Goal: Task Accomplishment & Management: Contribute content

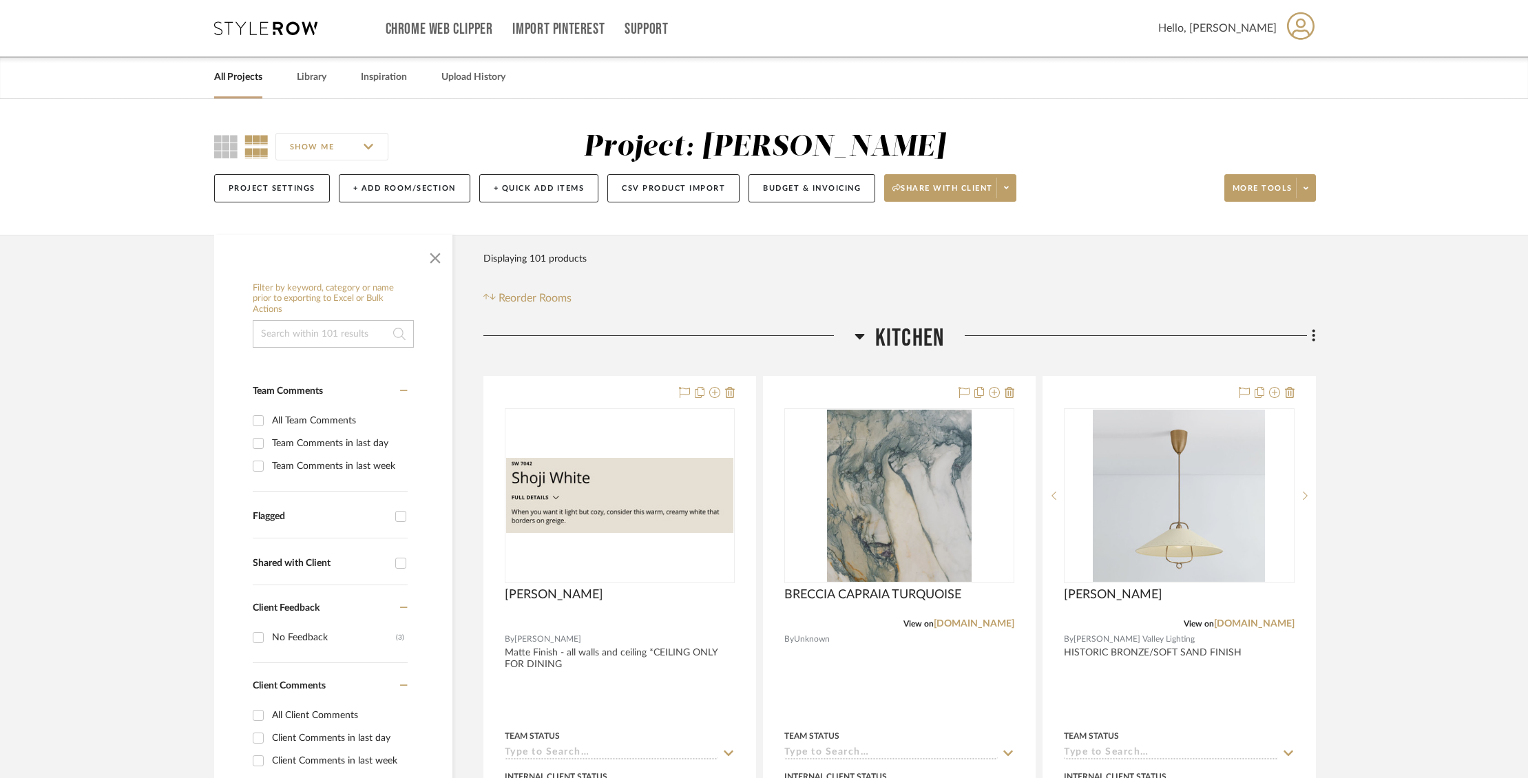
click at [235, 79] on link "All Projects" at bounding box center [238, 77] width 48 height 19
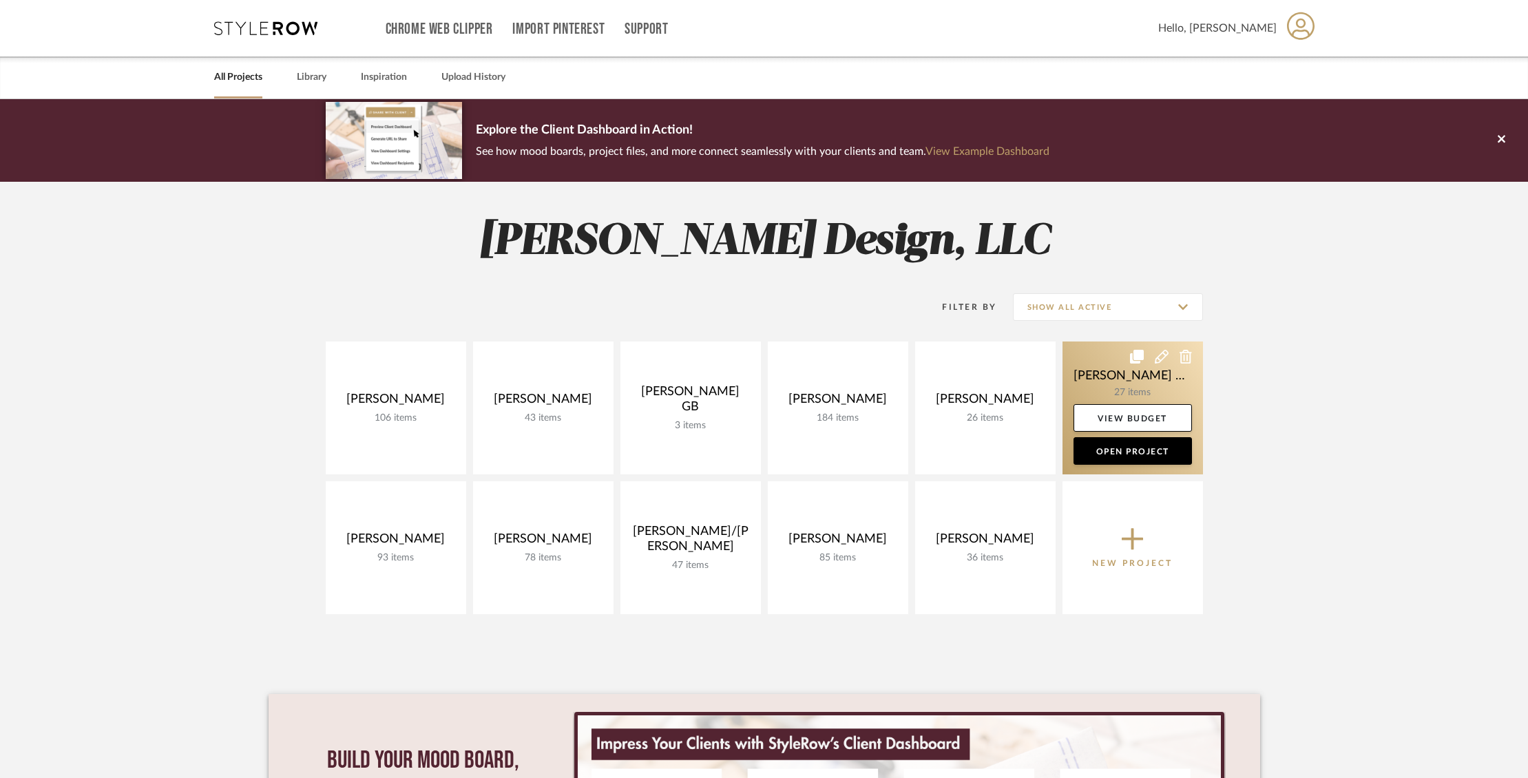
click at [1089, 377] on link at bounding box center [1133, 408] width 140 height 133
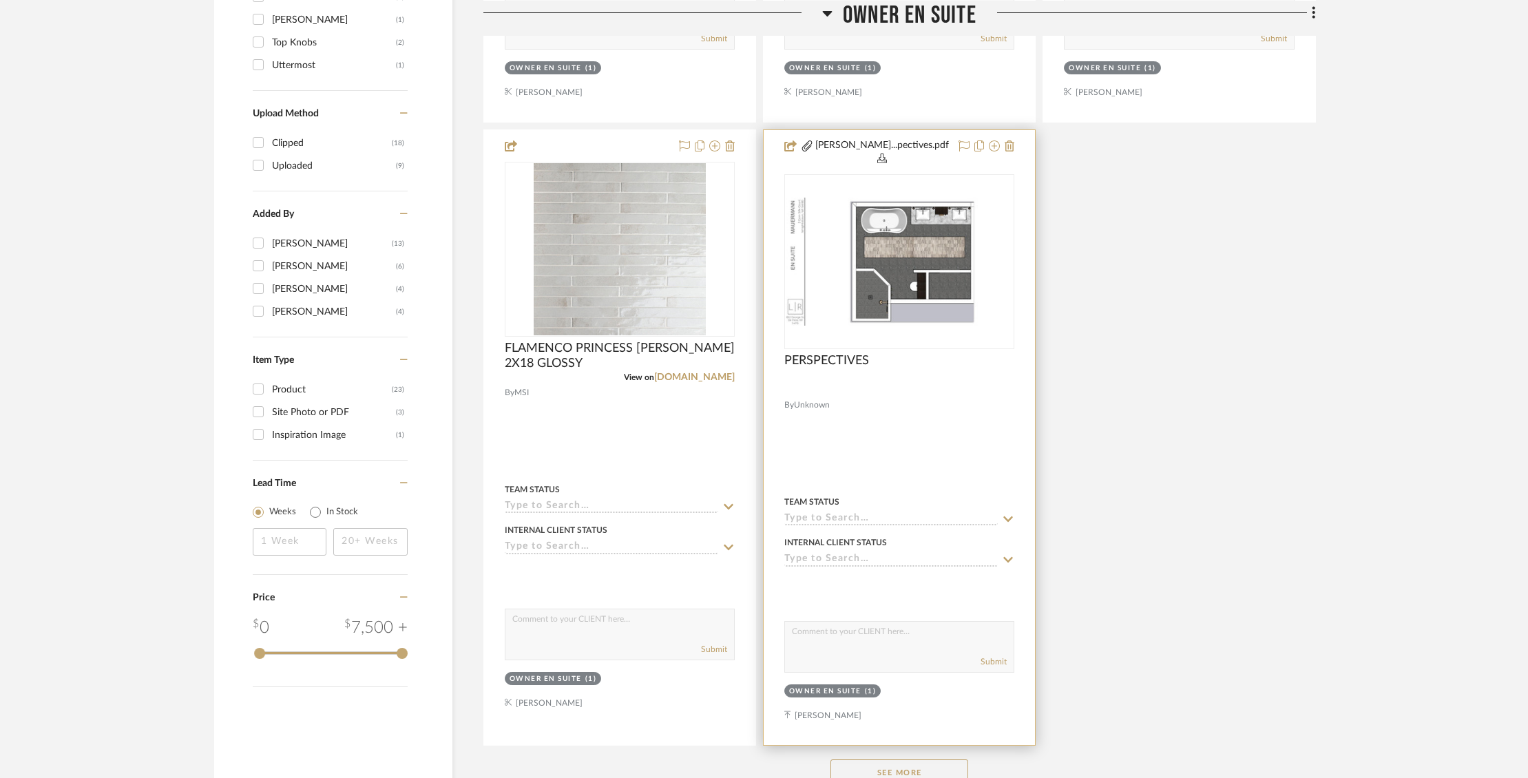
scroll to position [1567, 0]
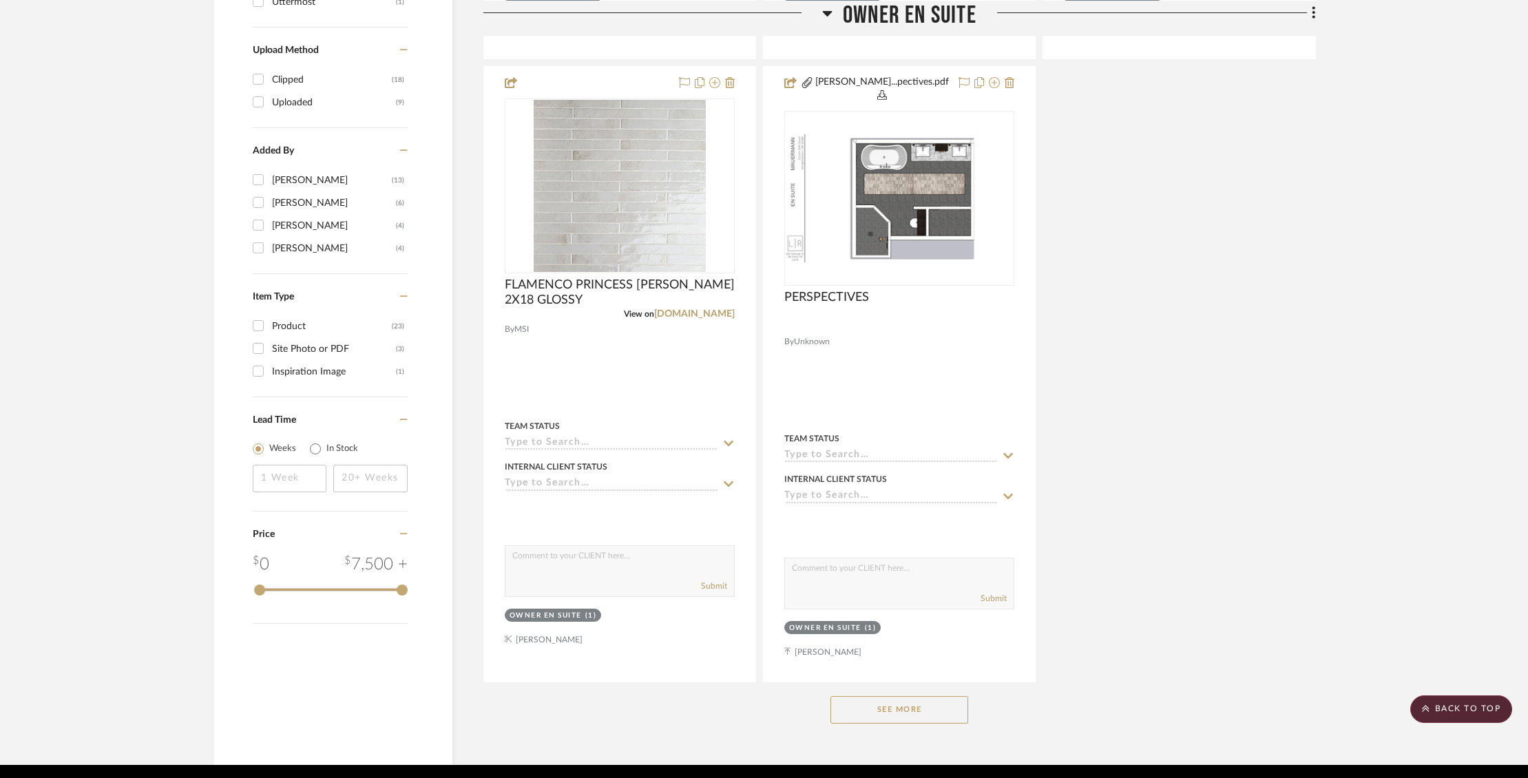
click at [939, 696] on button "See More" at bounding box center [900, 710] width 138 height 28
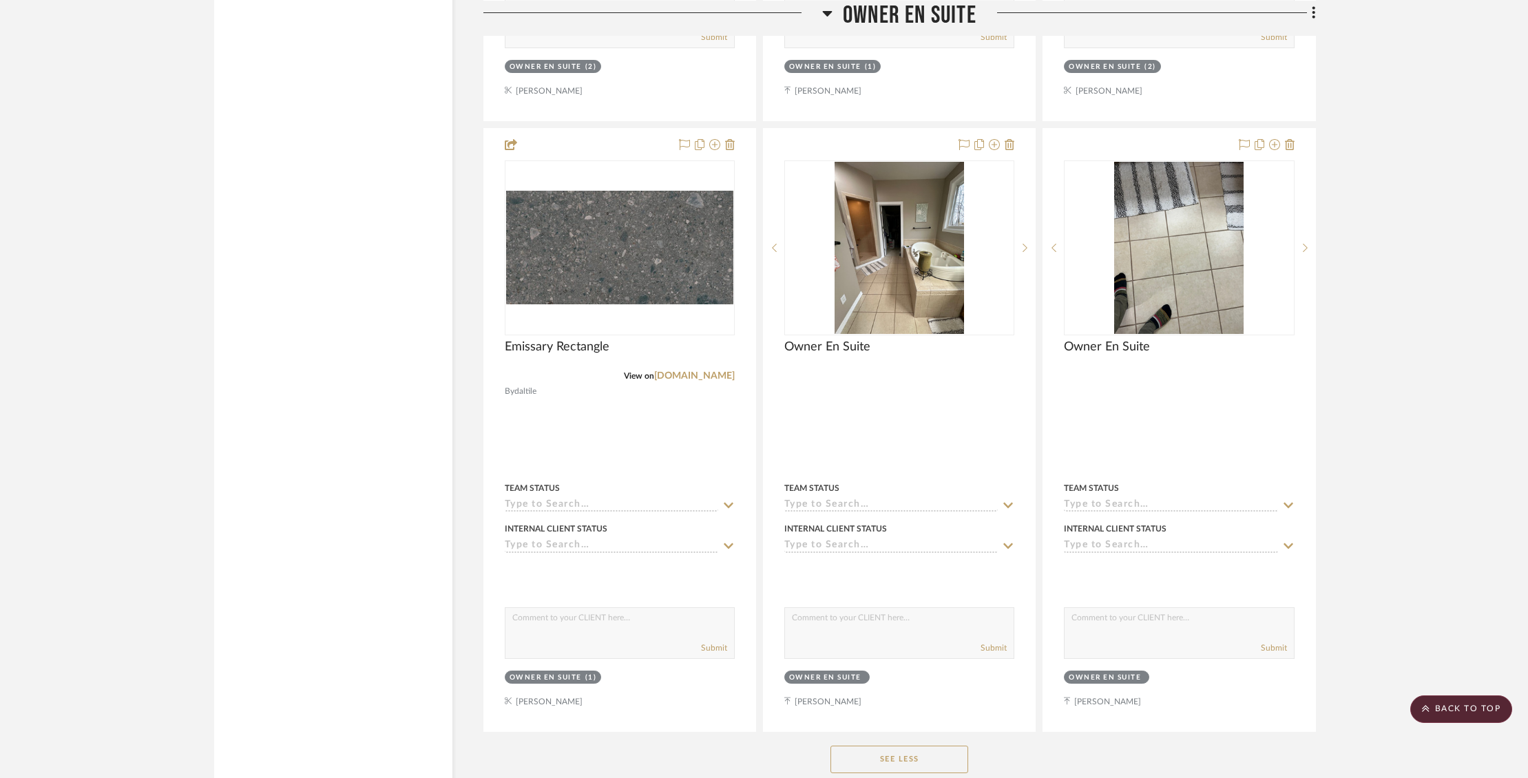
scroll to position [5187, 0]
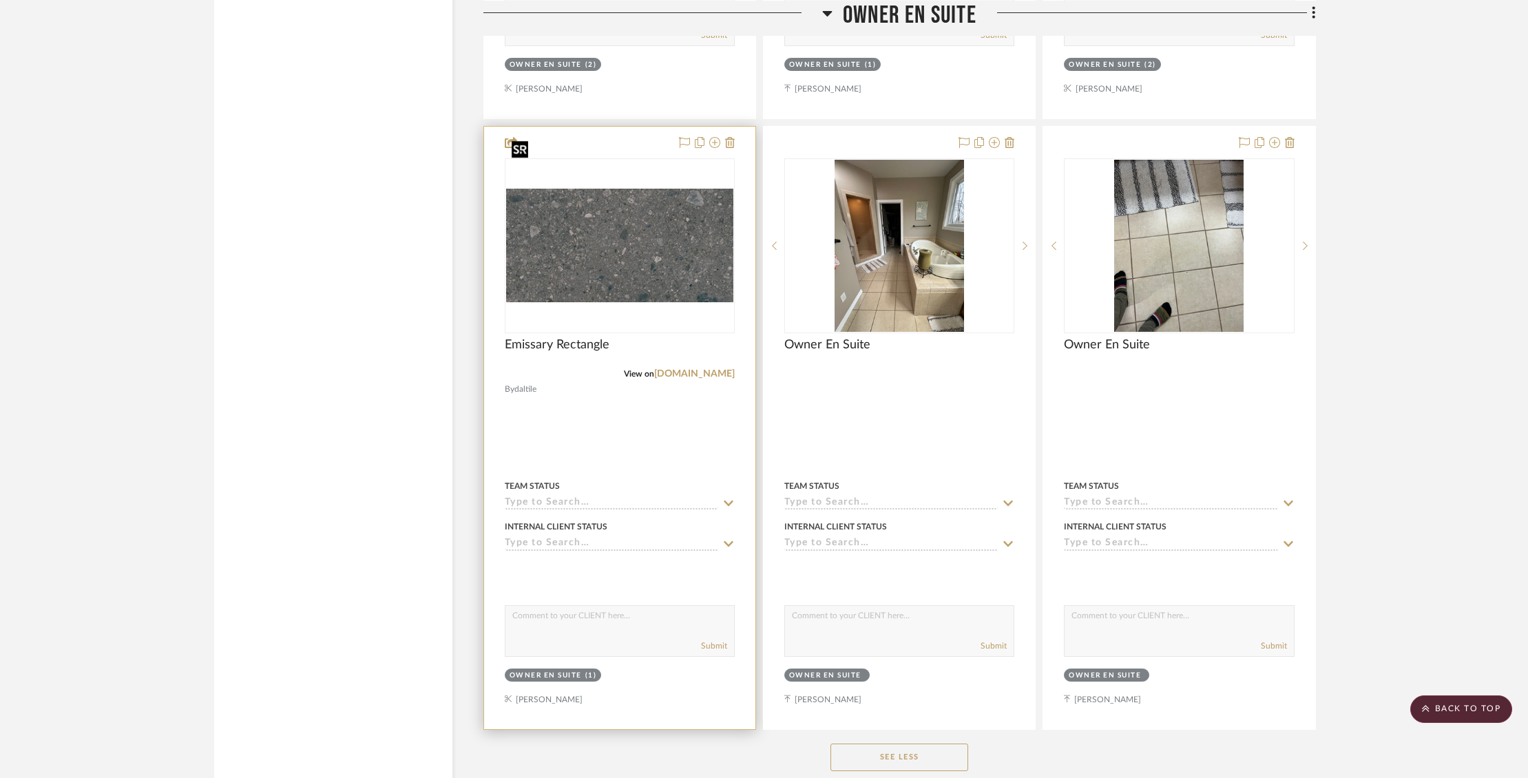
click at [699, 189] on img "0" at bounding box center [619, 246] width 227 height 114
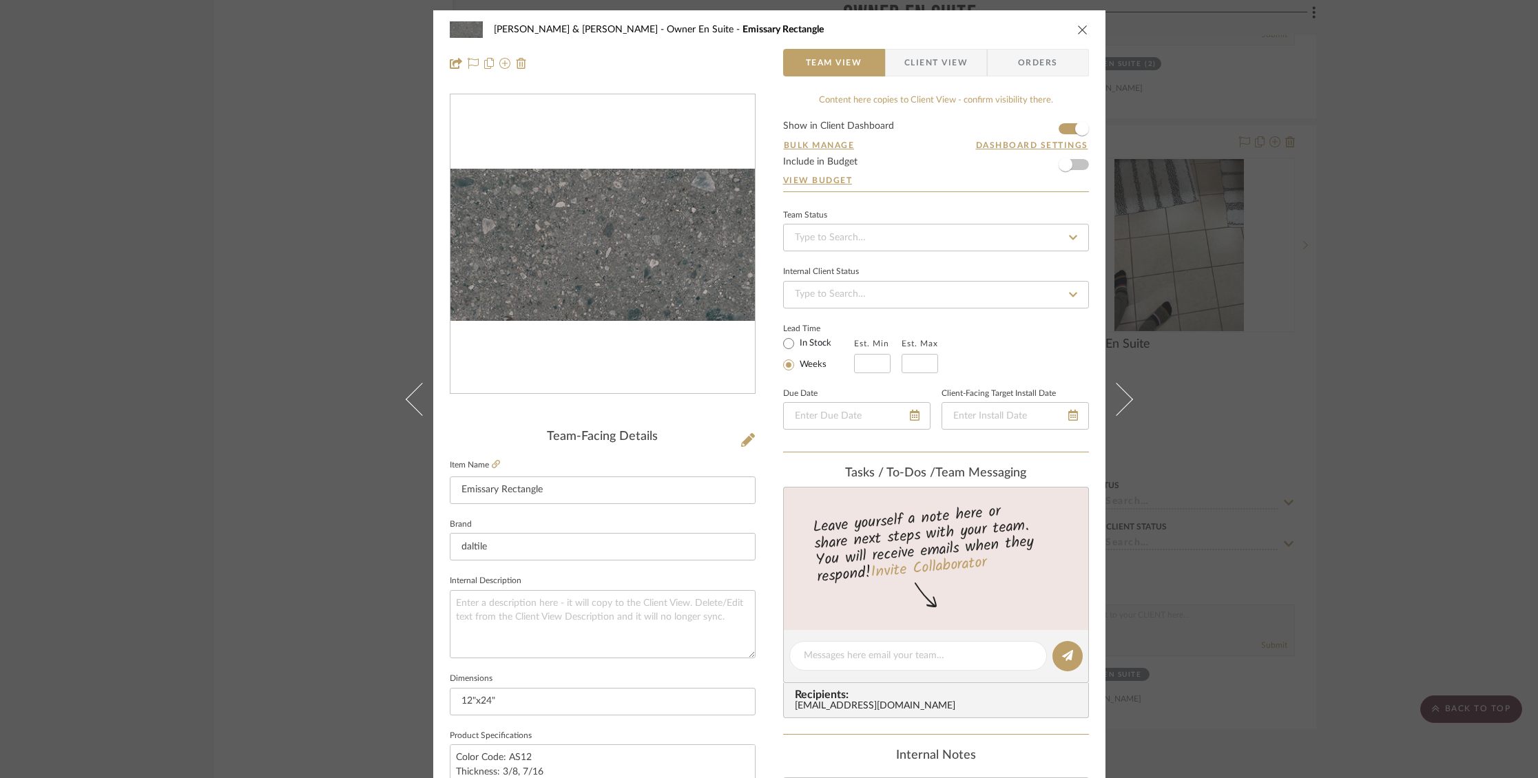
click at [495, 463] on fieldset "Item Name Emissary Rectangle" at bounding box center [603, 480] width 306 height 48
click at [495, 463] on icon at bounding box center [496, 464] width 8 height 8
drag, startPoint x: 1074, startPoint y: 26, endPoint x: 1180, endPoint y: 127, distance: 145.6
click at [1077, 26] on icon "close" at bounding box center [1082, 29] width 11 height 11
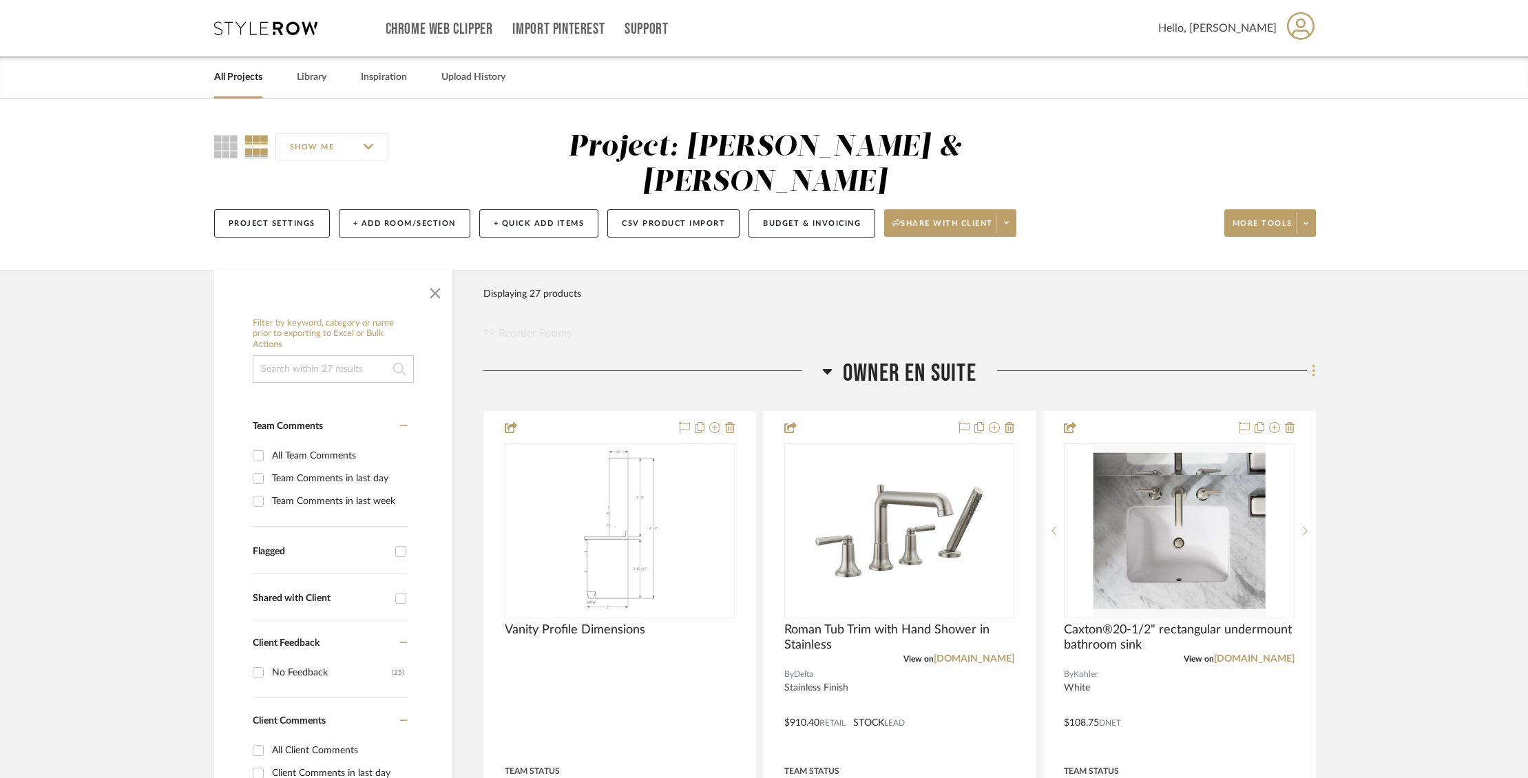
click at [1315, 363] on icon at bounding box center [1314, 370] width 4 height 15
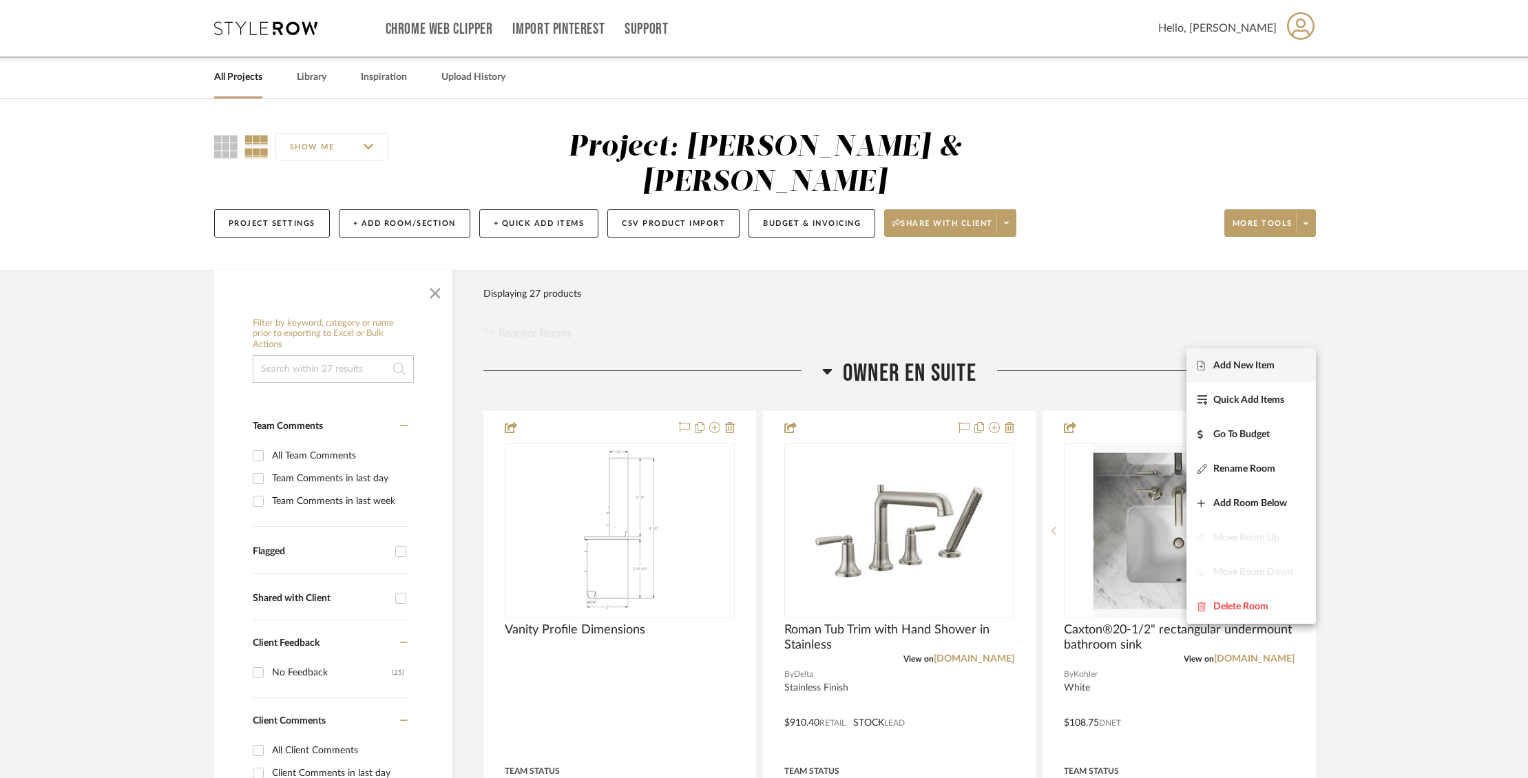
click at [1258, 366] on span "Add New Item" at bounding box center [1243, 365] width 61 height 12
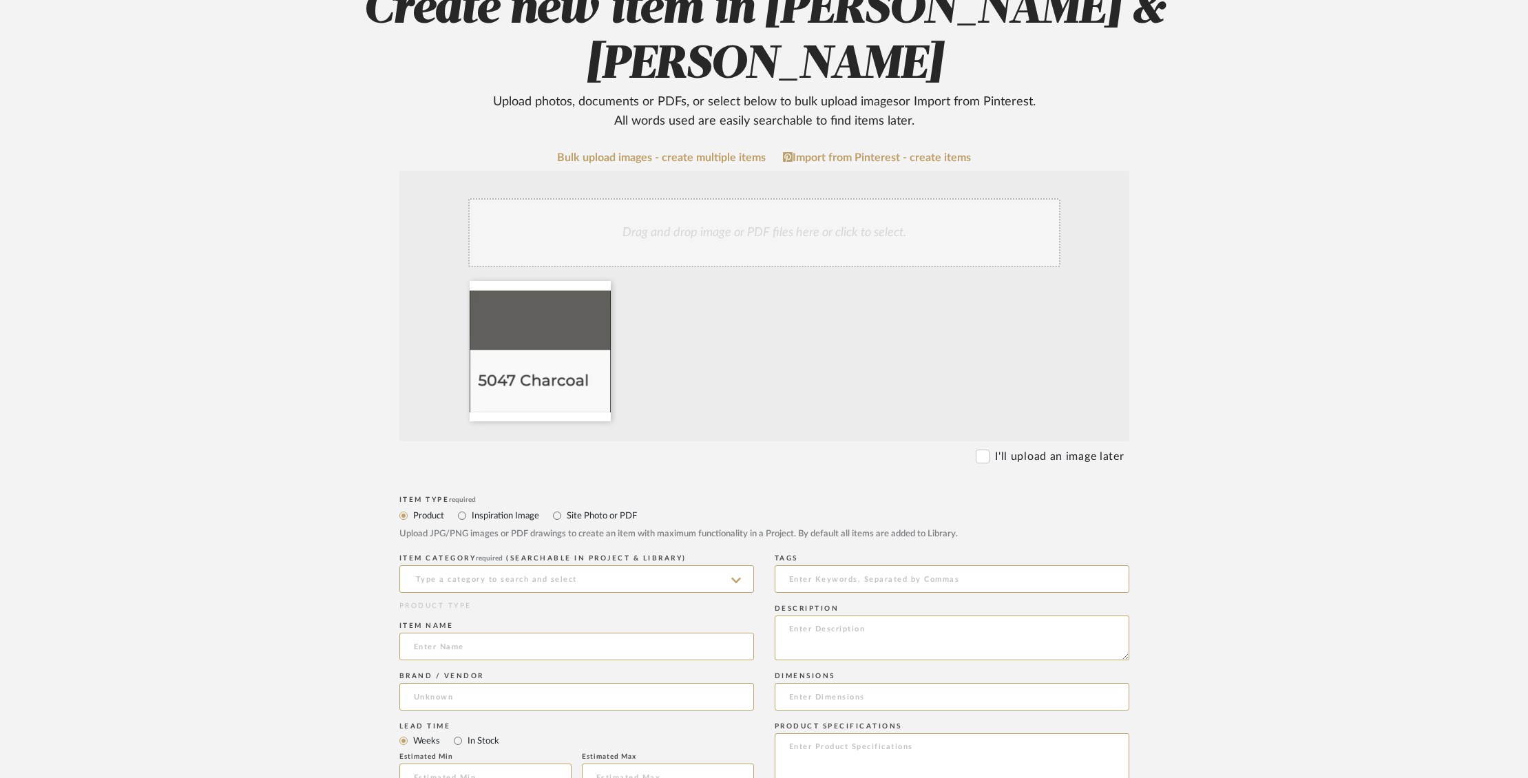
scroll to position [207, 0]
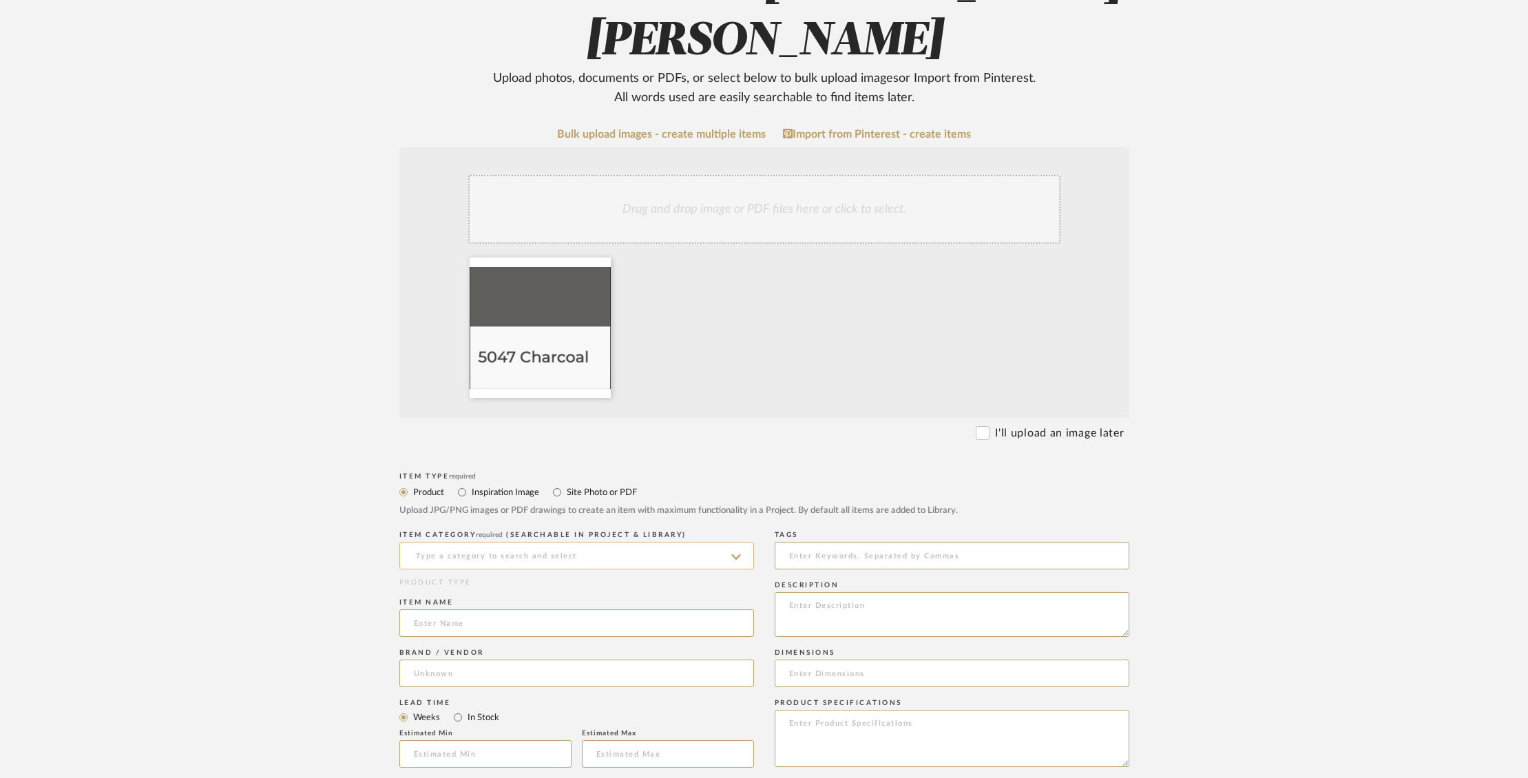
click at [565, 553] on input at bounding box center [576, 556] width 355 height 28
type input "Grout"
click at [505, 589] on div "Grout" at bounding box center [576, 590] width 353 height 35
click at [499, 625] on input at bounding box center [576, 623] width 355 height 28
drag, startPoint x: 470, startPoint y: 624, endPoint x: 382, endPoint y: 625, distance: 87.5
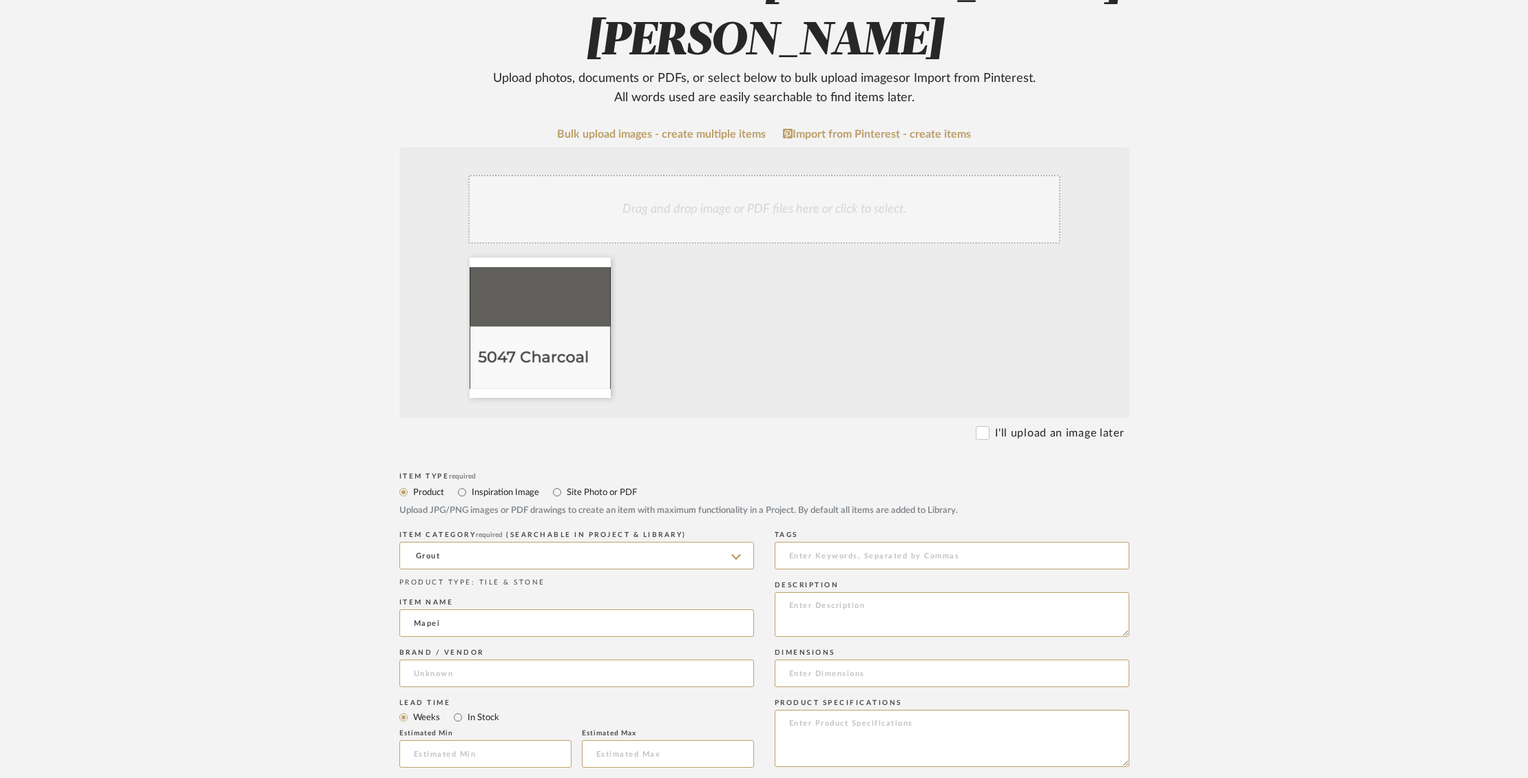
click at [382, 625] on form "Bulk upload images - create multiple items Import from Pinterest - create items…" at bounding box center [764, 700] width 877 height 1145
type input "Mapei"
click at [488, 665] on input at bounding box center [576, 674] width 355 height 28
paste input "Mapei"
type input "Mapei"
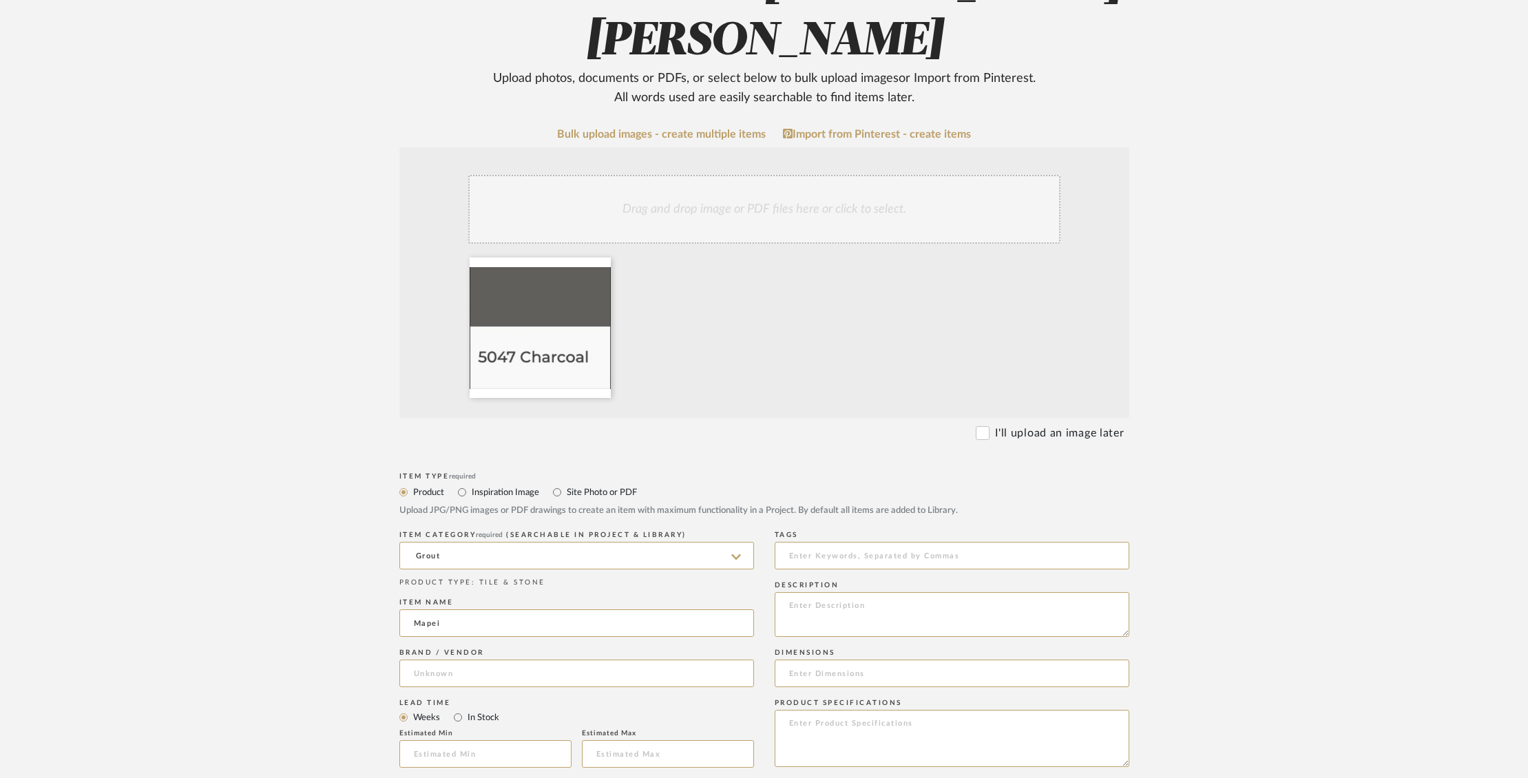
drag, startPoint x: 444, startPoint y: 618, endPoint x: 391, endPoint y: 617, distance: 52.4
click at [391, 617] on form "Bulk upload images - create multiple items Import from Pinterest - create items…" at bounding box center [764, 700] width 877 height 1145
type input "Charcoal Grout"
click at [463, 671] on input at bounding box center [576, 674] width 355 height 28
click at [441, 710] on span "Mapei" at bounding box center [440, 709] width 28 height 12
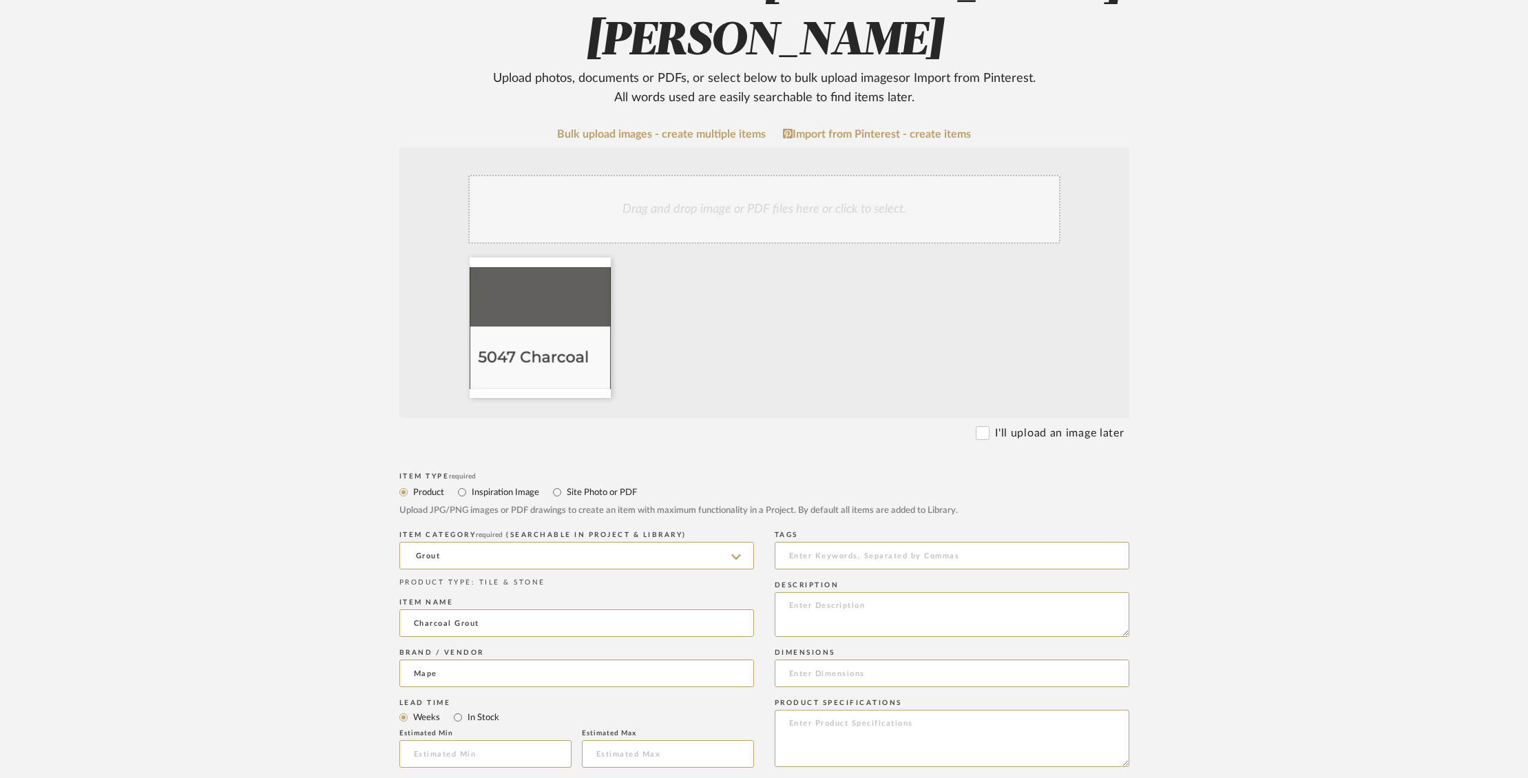
type input "Mapei"
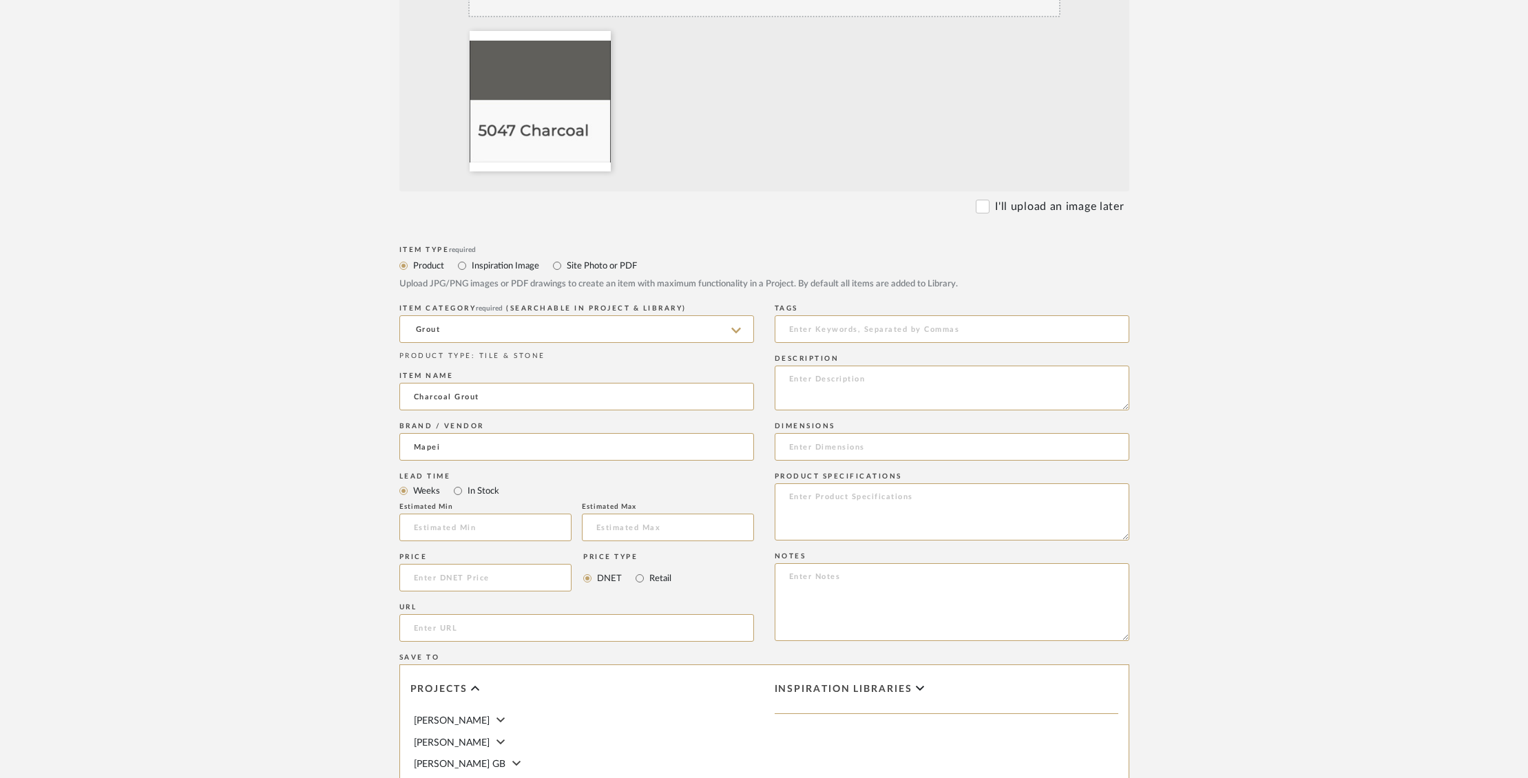
scroll to position [449, 0]
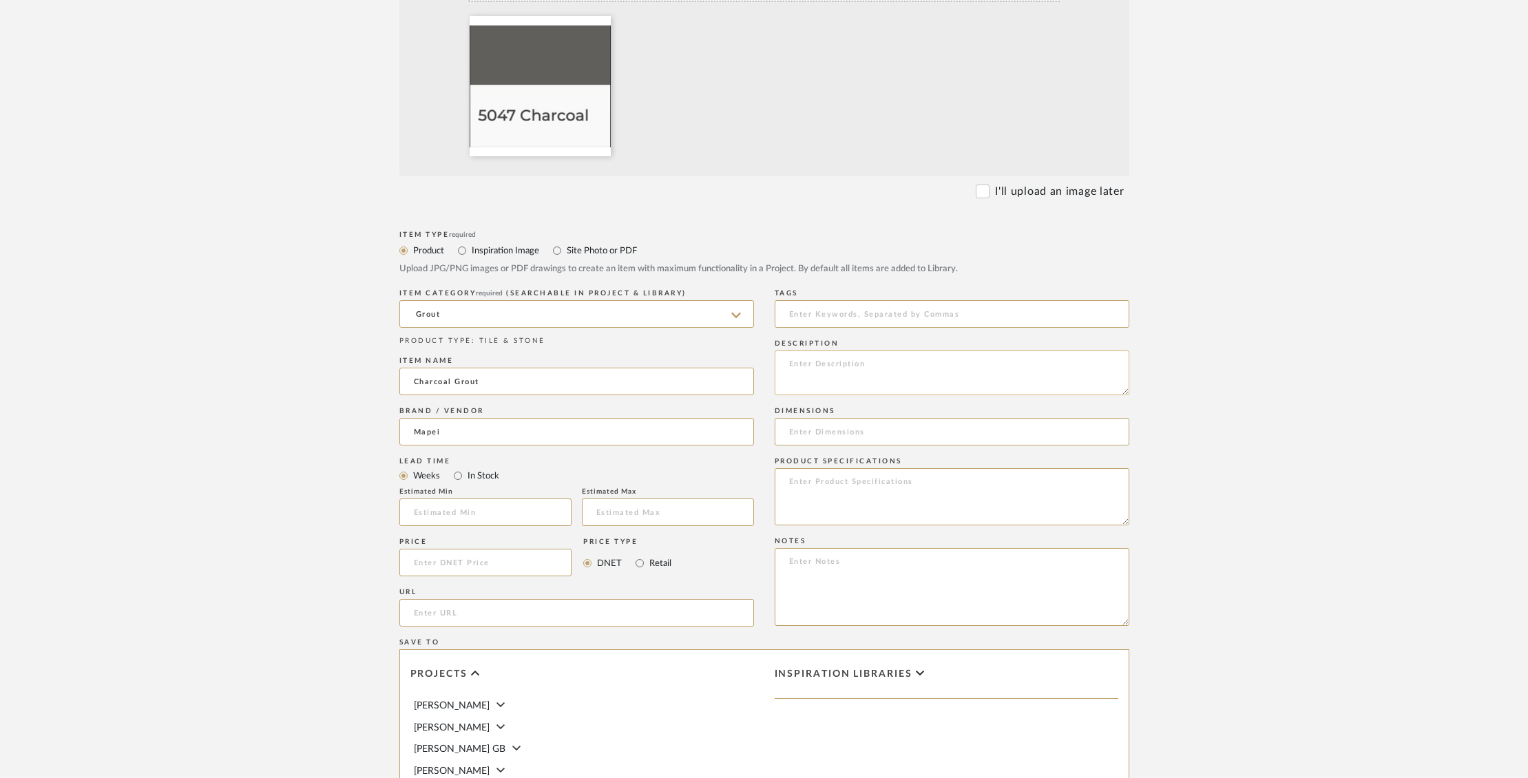
click at [853, 371] on textarea at bounding box center [952, 373] width 355 height 45
type textarea "F"
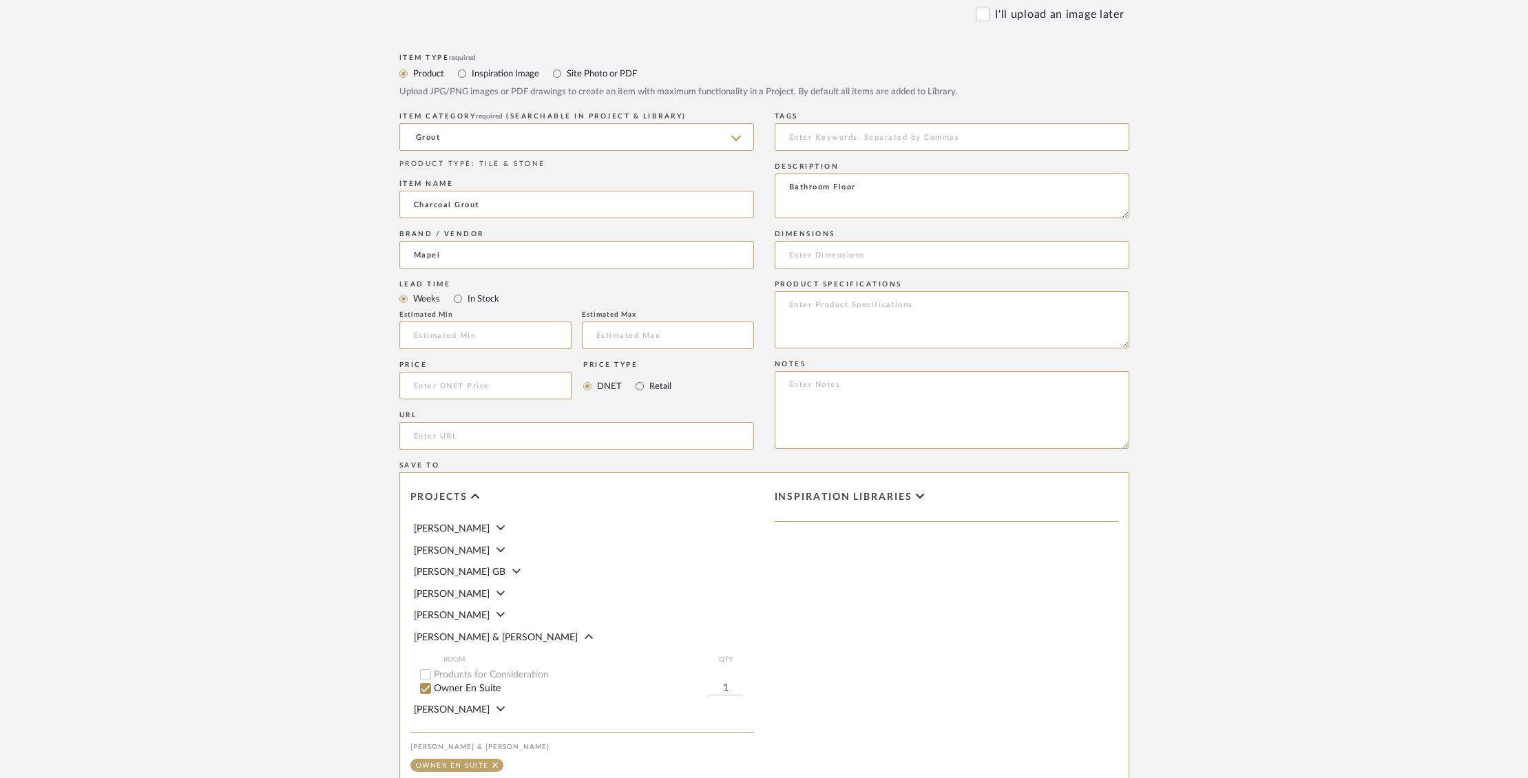
scroll to position [801, 0]
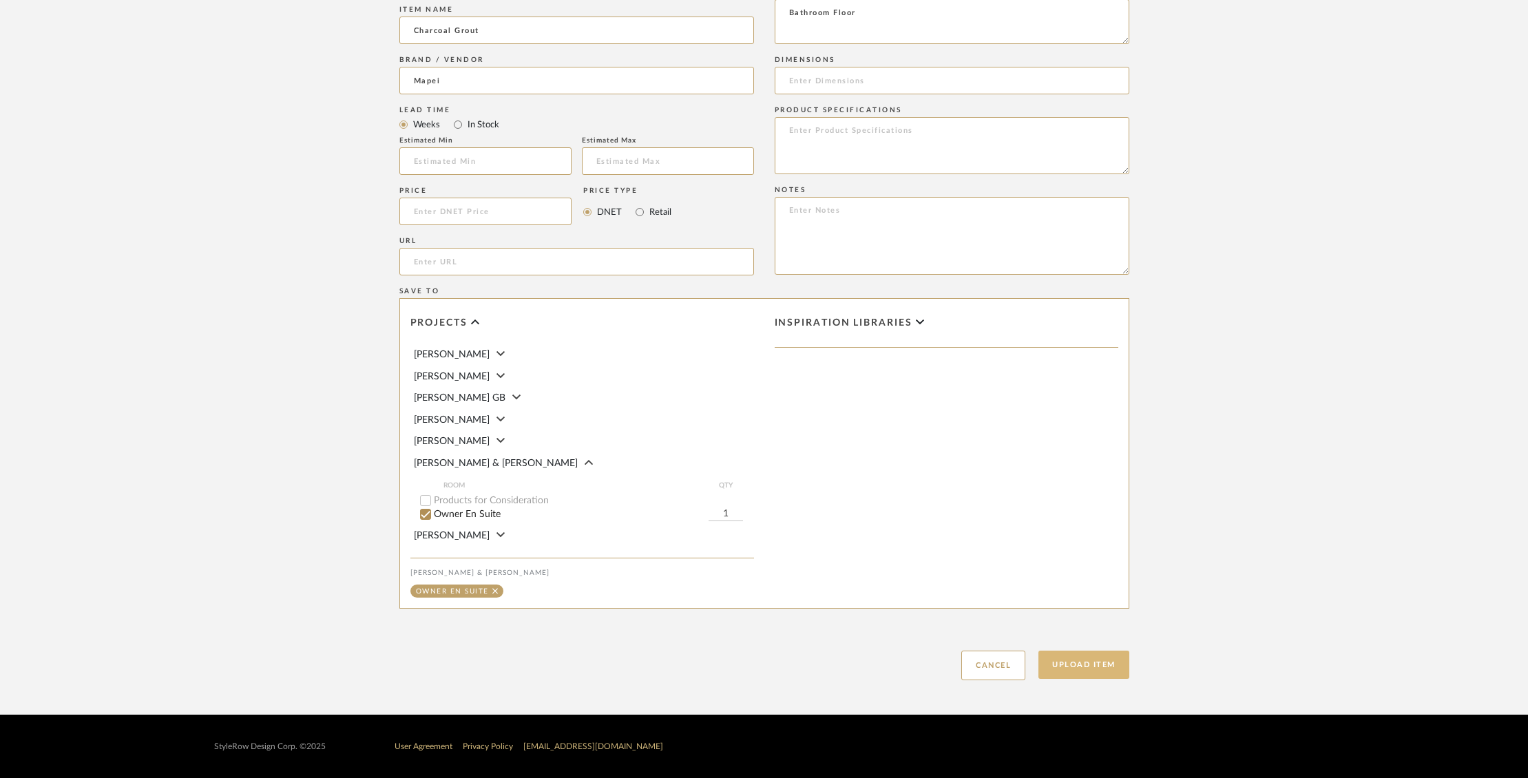
type textarea "Bathroom Floor"
click at [1106, 661] on button "Upload Item" at bounding box center [1084, 665] width 91 height 28
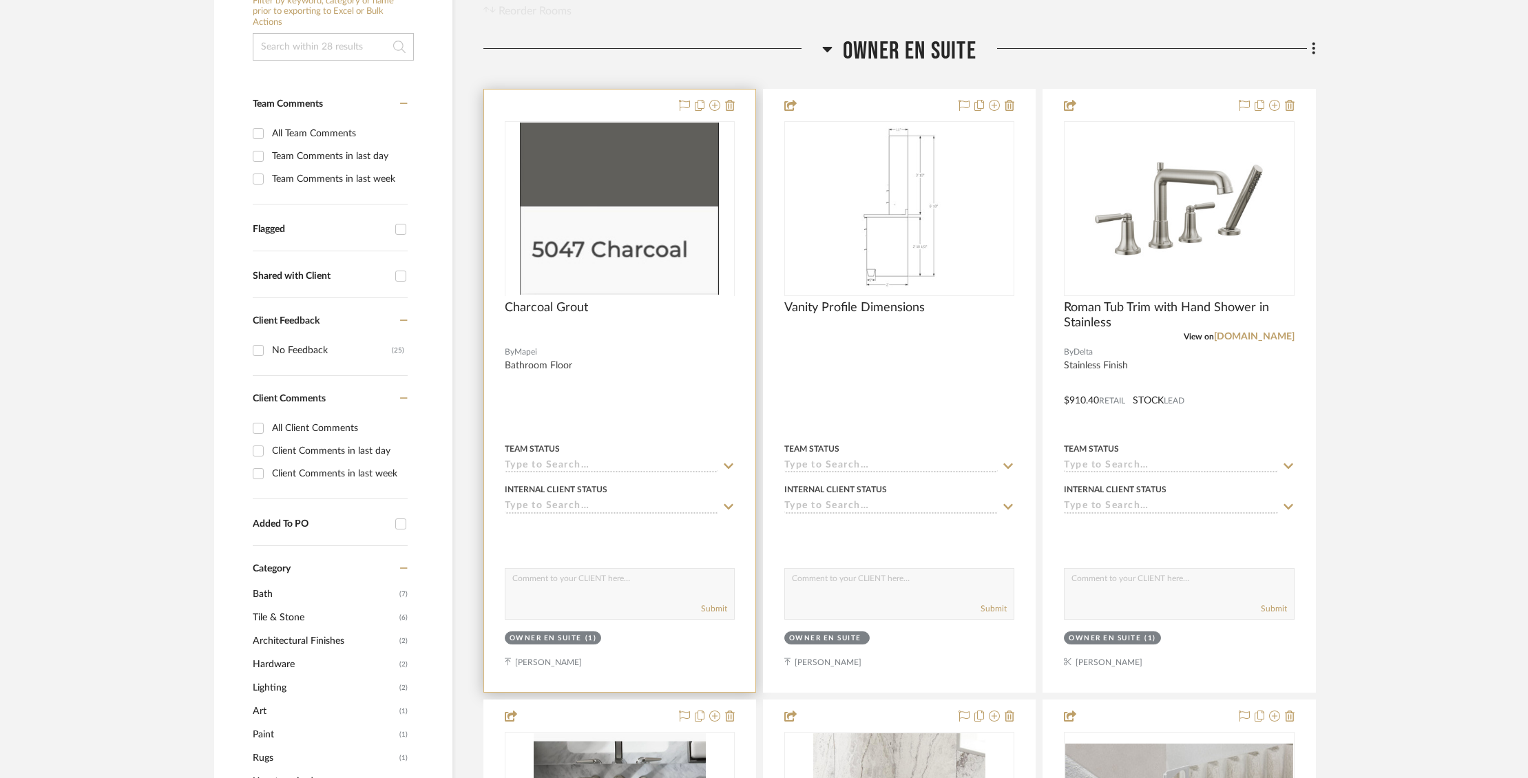
scroll to position [323, 0]
click at [658, 145] on img "0" at bounding box center [619, 208] width 199 height 172
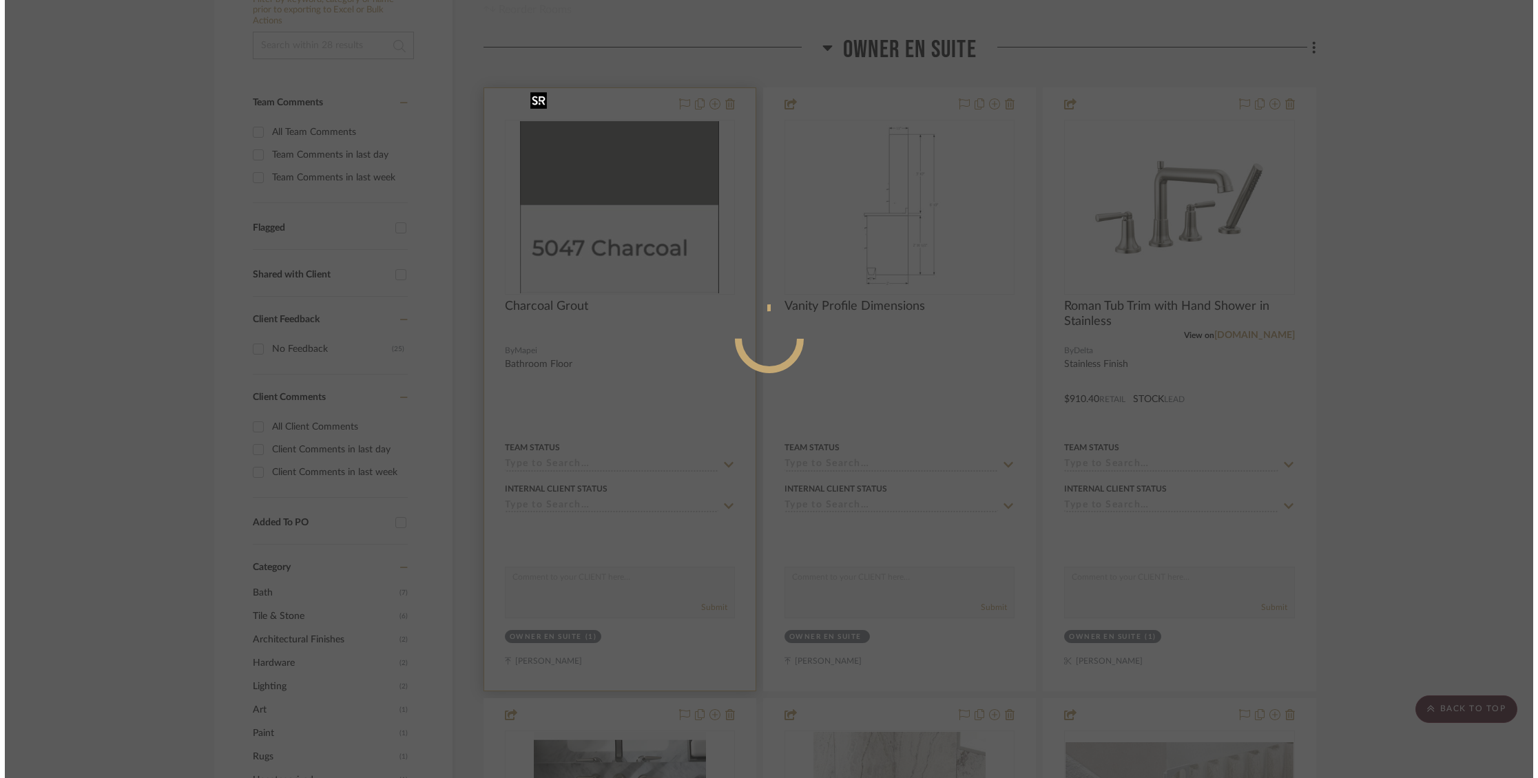
scroll to position [0, 0]
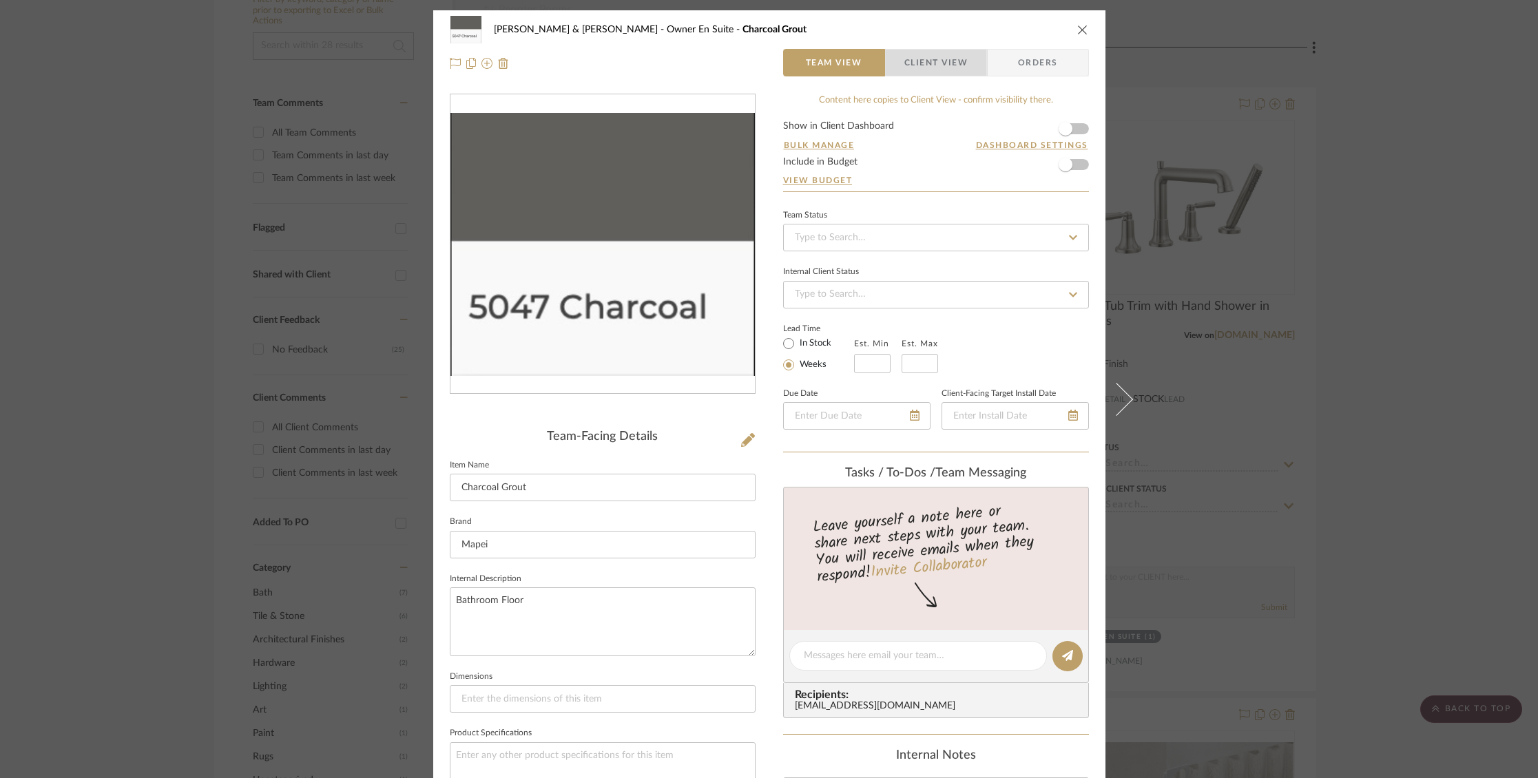
drag, startPoint x: 937, startPoint y: 65, endPoint x: 1006, endPoint y: 112, distance: 83.7
click at [938, 65] on span "Client View" at bounding box center [935, 63] width 63 height 28
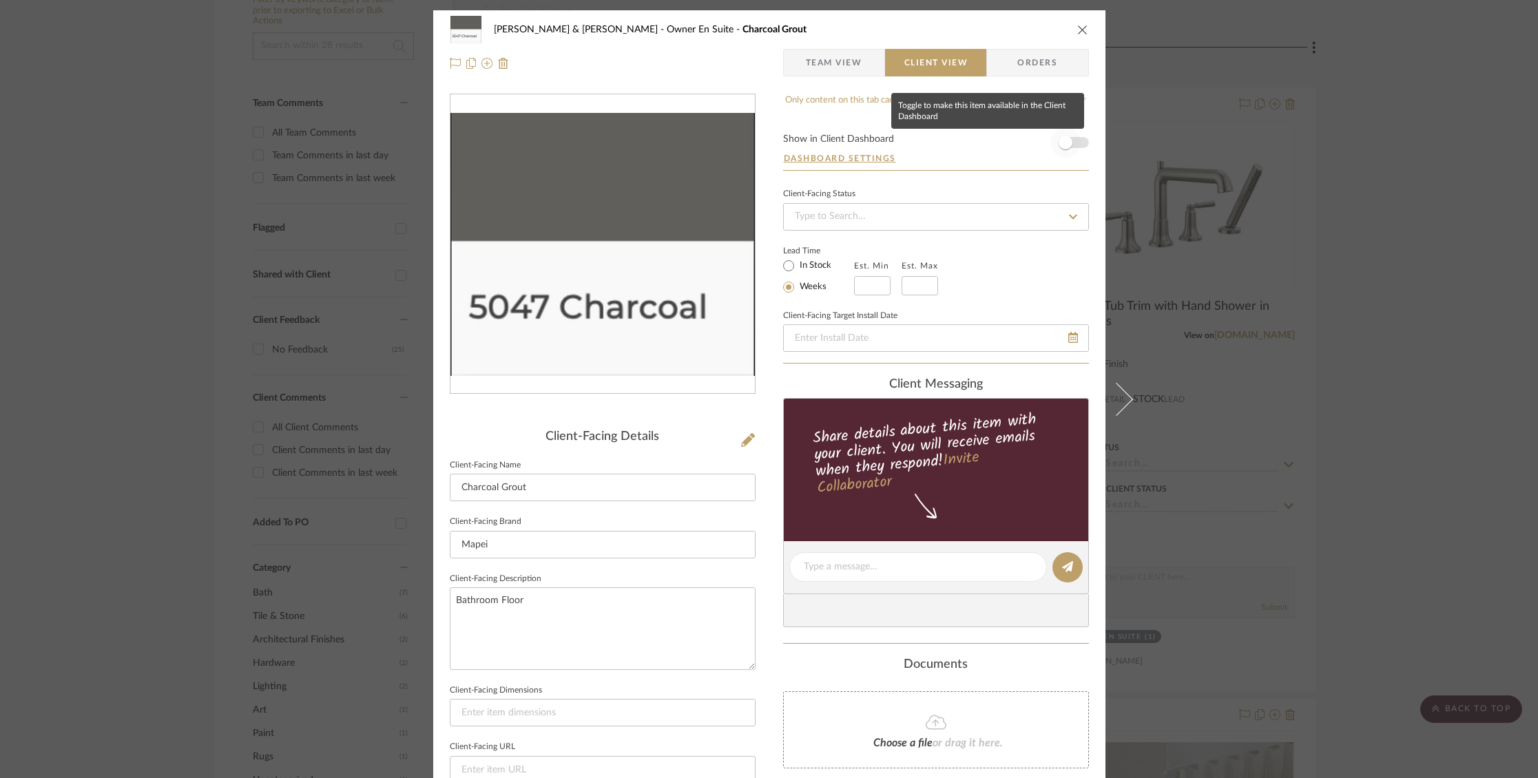
click at [1074, 143] on span "button" at bounding box center [1065, 142] width 30 height 30
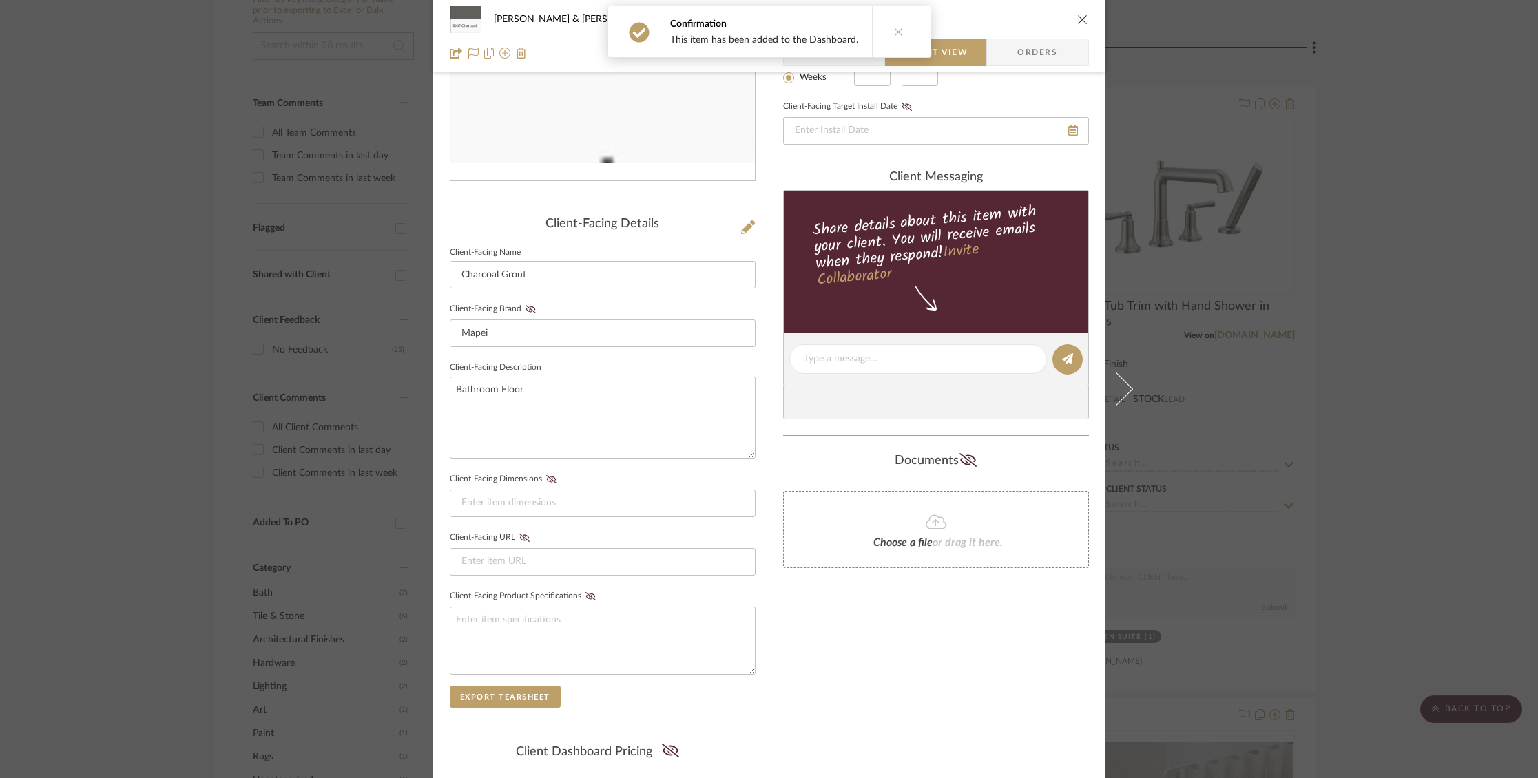
scroll to position [219, 0]
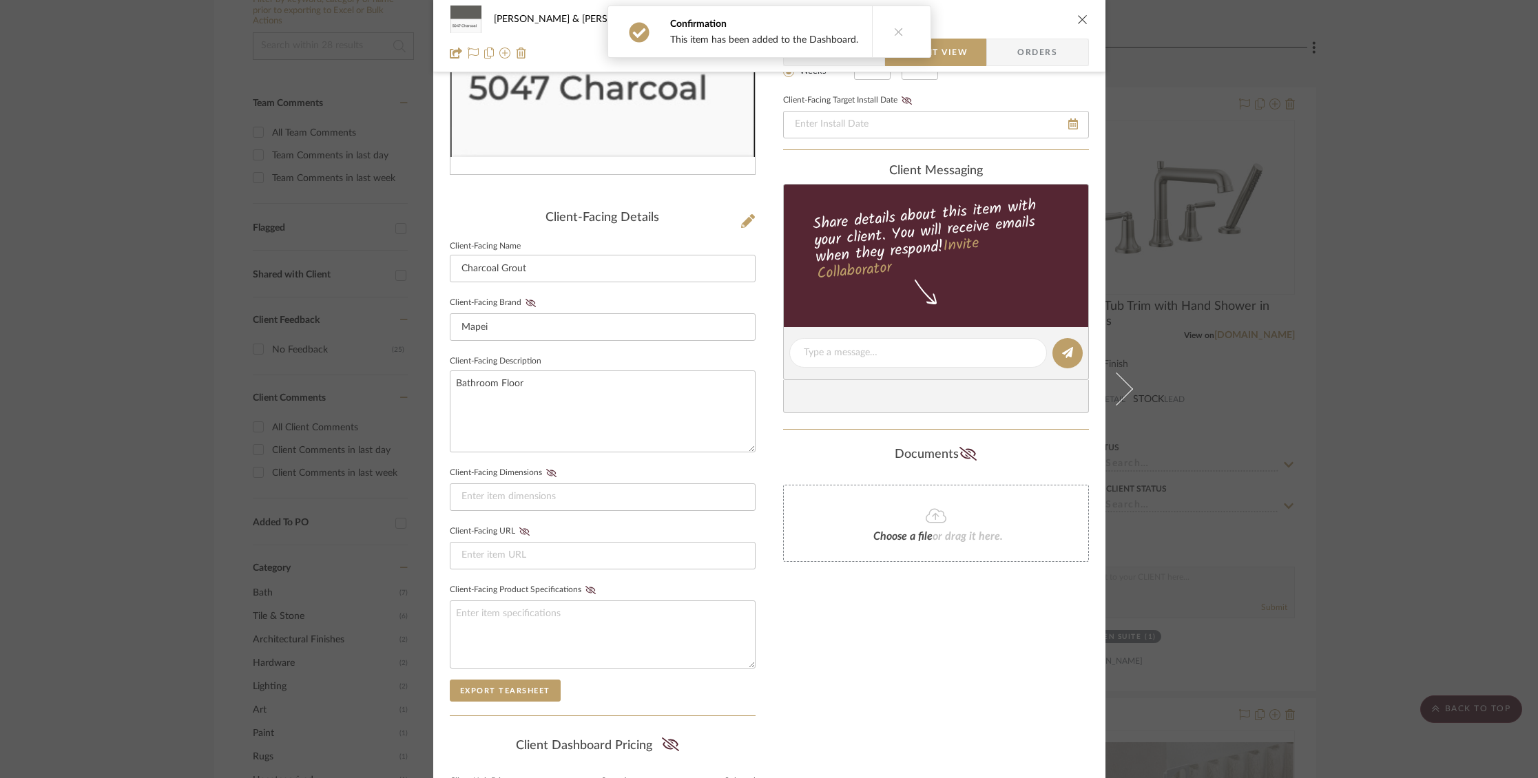
click at [1081, 19] on icon "close" at bounding box center [1082, 19] width 11 height 11
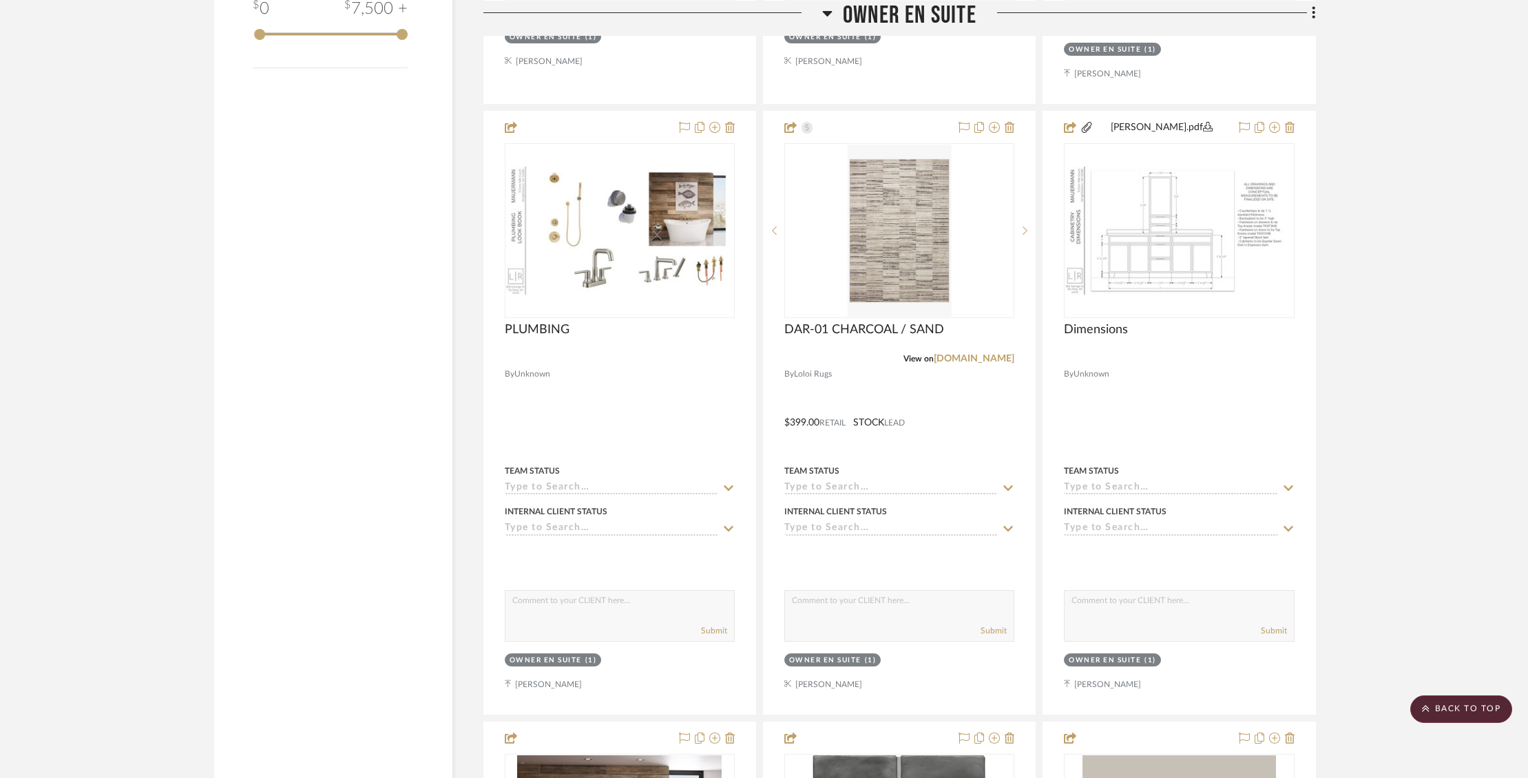
scroll to position [2154, 0]
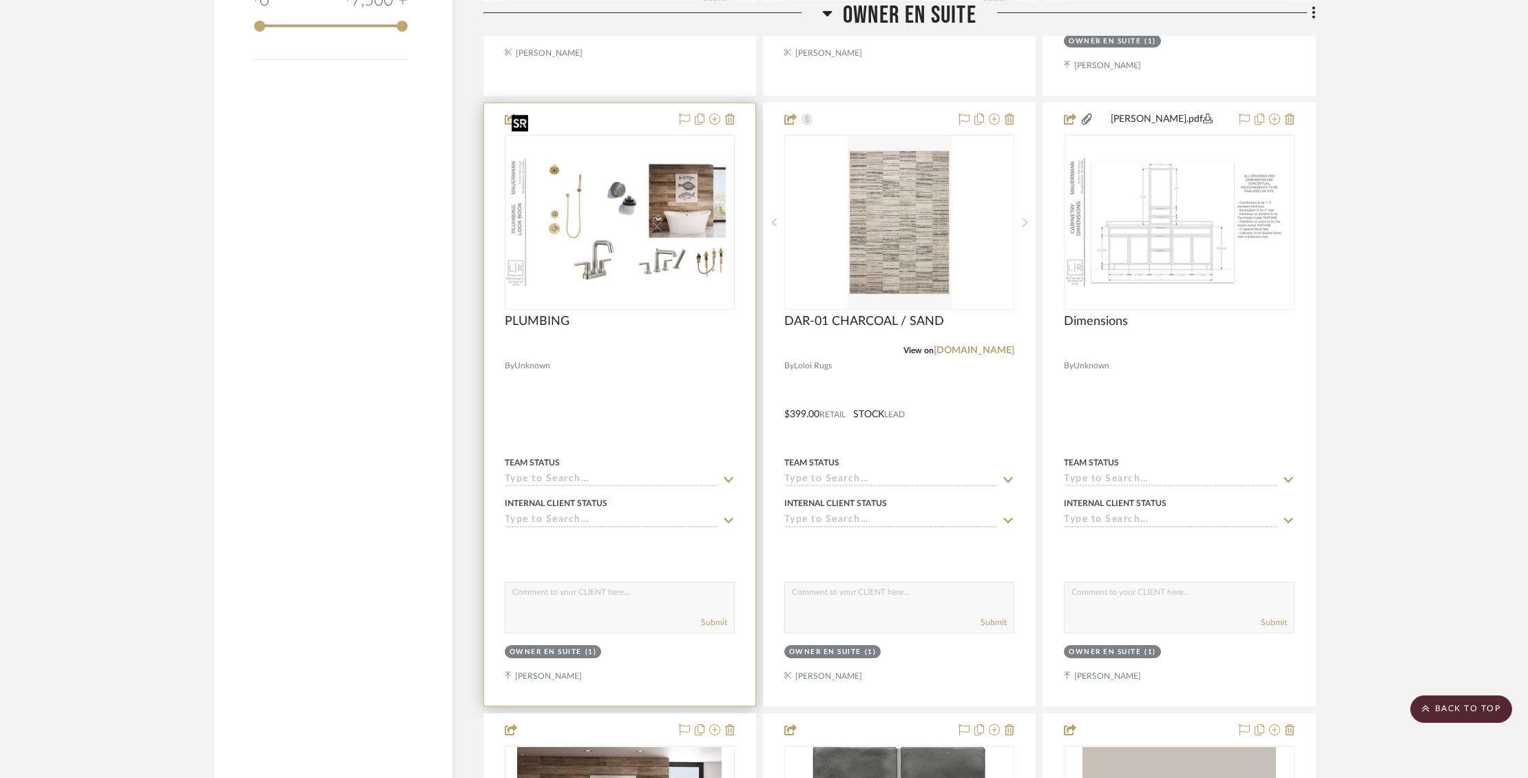
click at [618, 187] on img "0" at bounding box center [619, 222] width 227 height 128
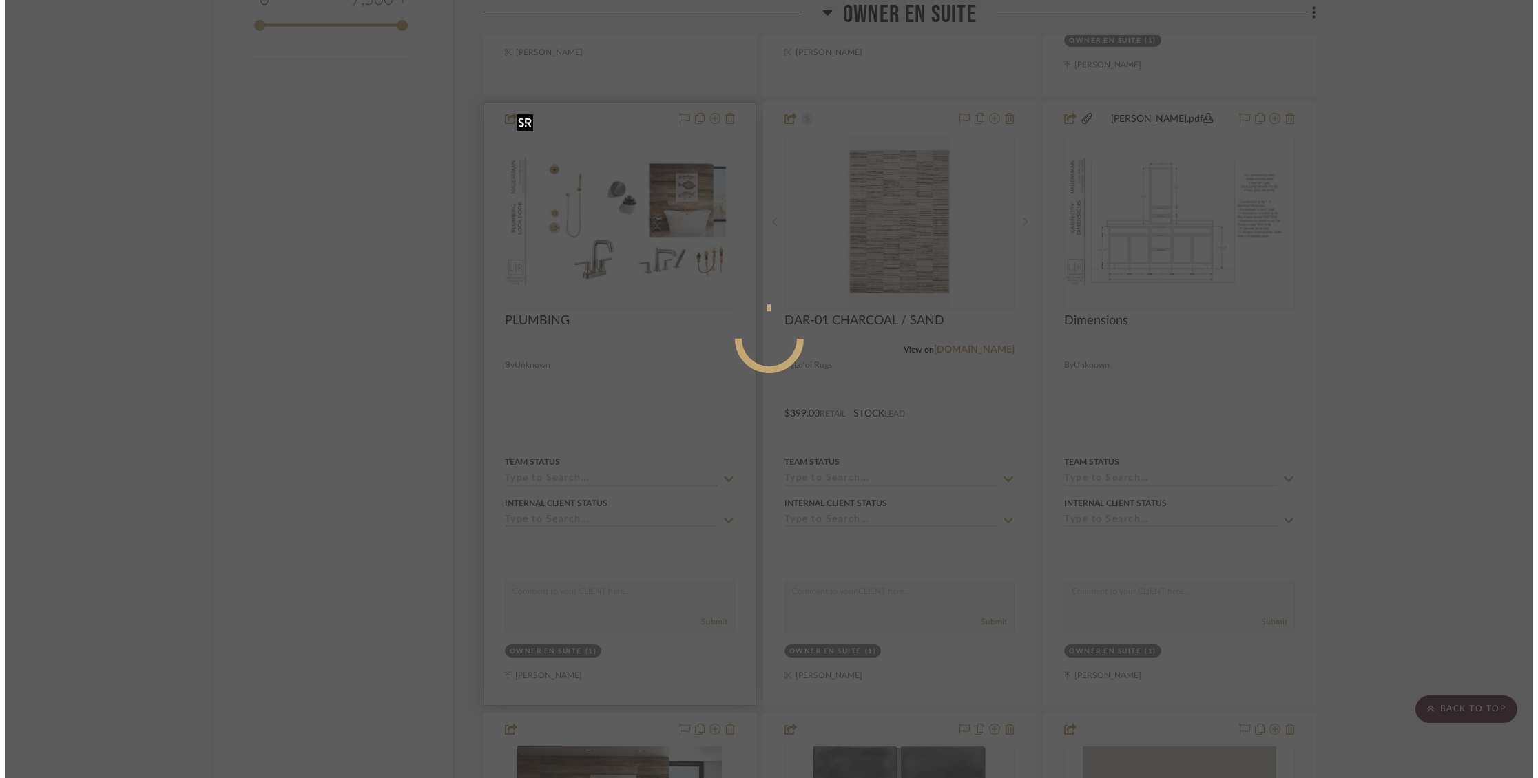
scroll to position [0, 0]
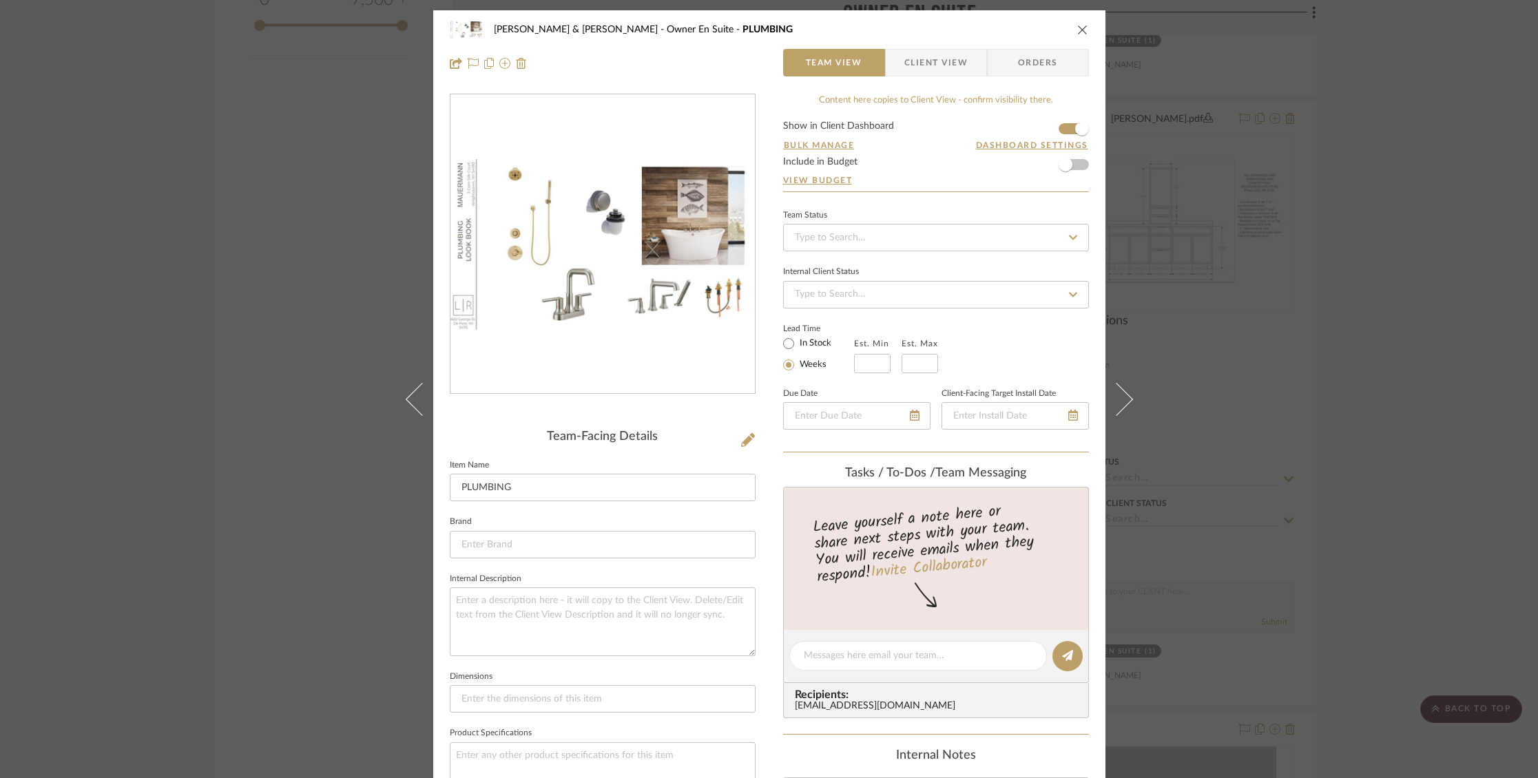
click at [1077, 26] on icon "close" at bounding box center [1082, 29] width 11 height 11
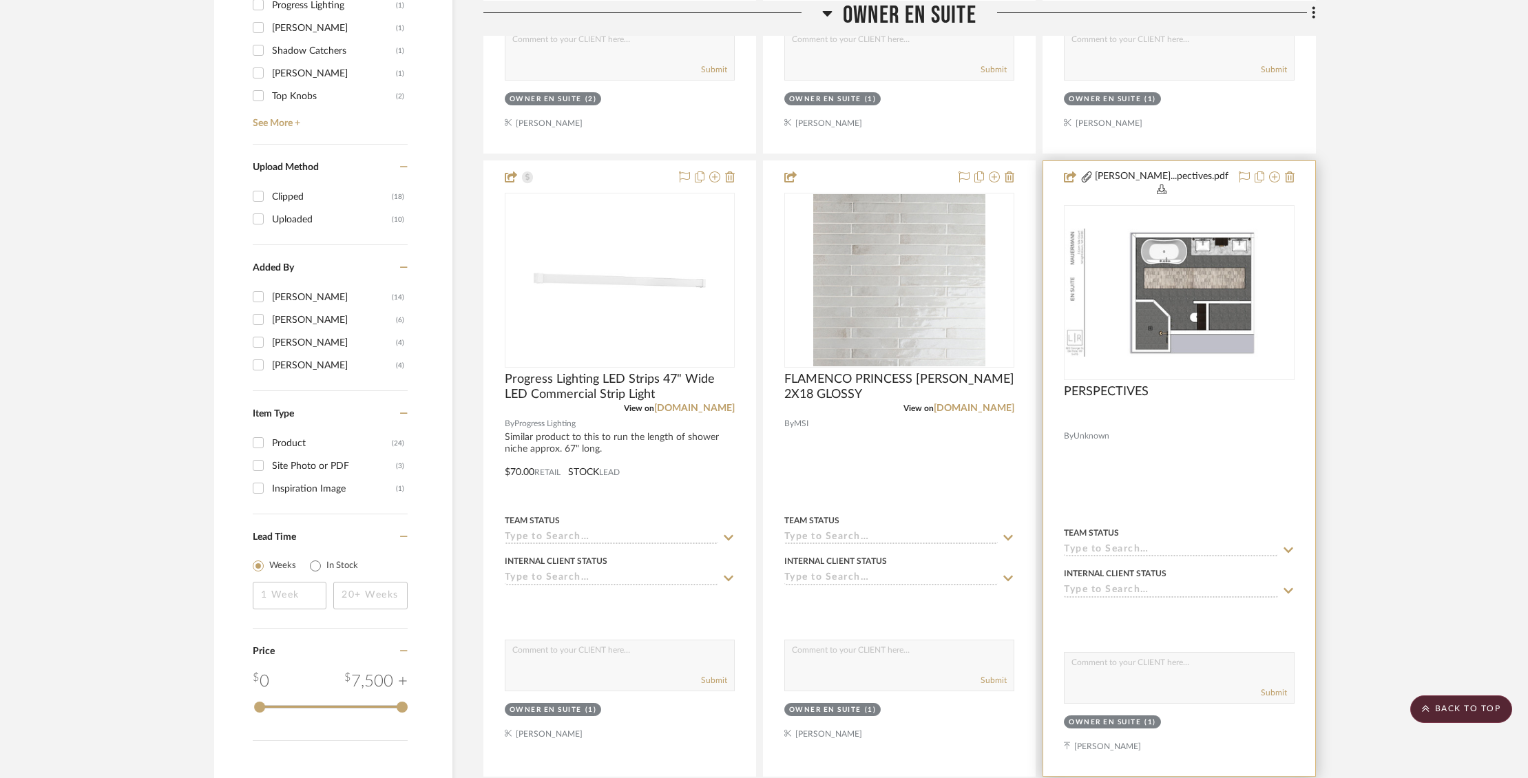
scroll to position [1473, 0]
click at [1196, 228] on img "0" at bounding box center [1178, 292] width 227 height 128
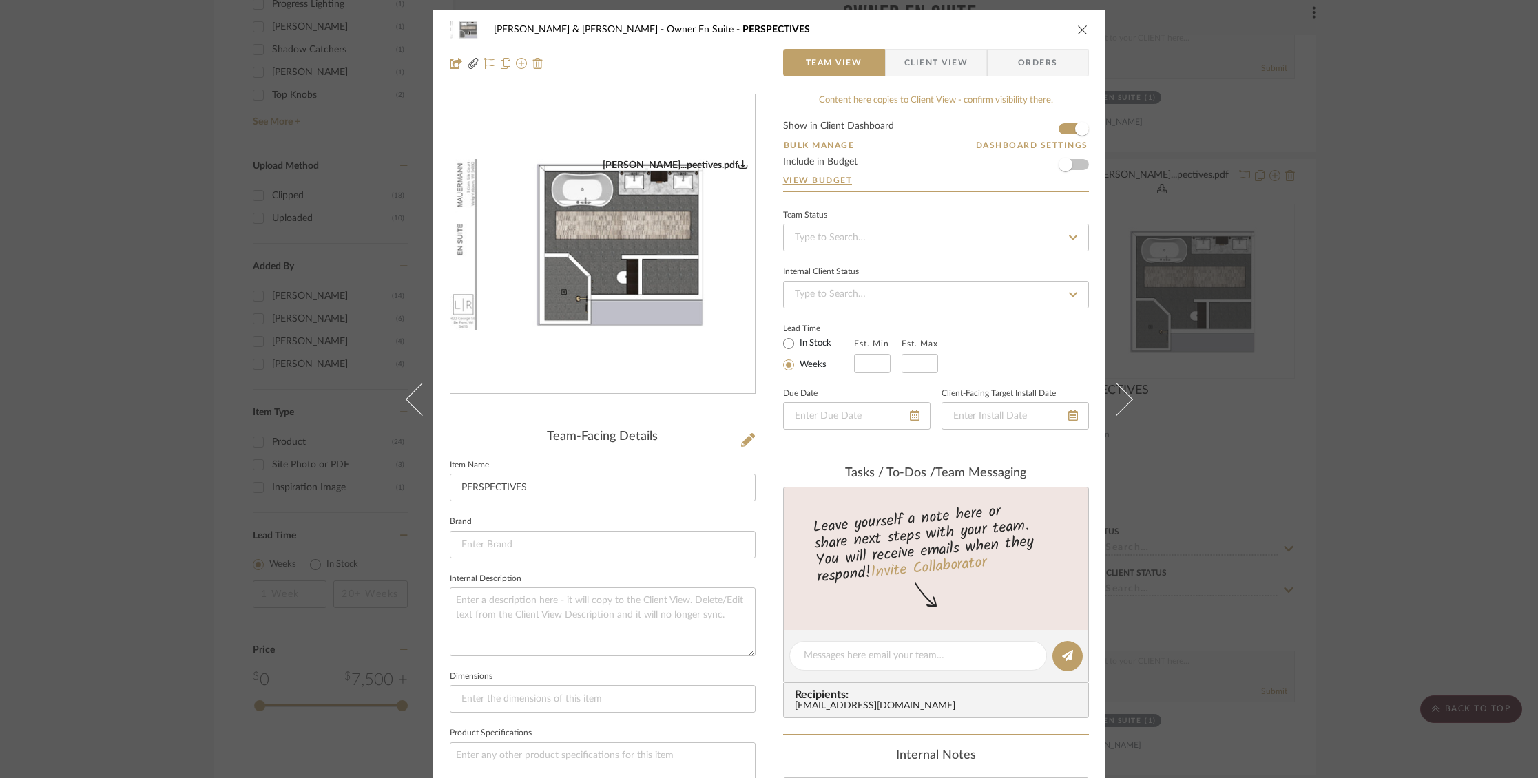
click at [623, 260] on img "0" at bounding box center [602, 244] width 304 height 171
click at [1077, 27] on icon "close" at bounding box center [1082, 29] width 11 height 11
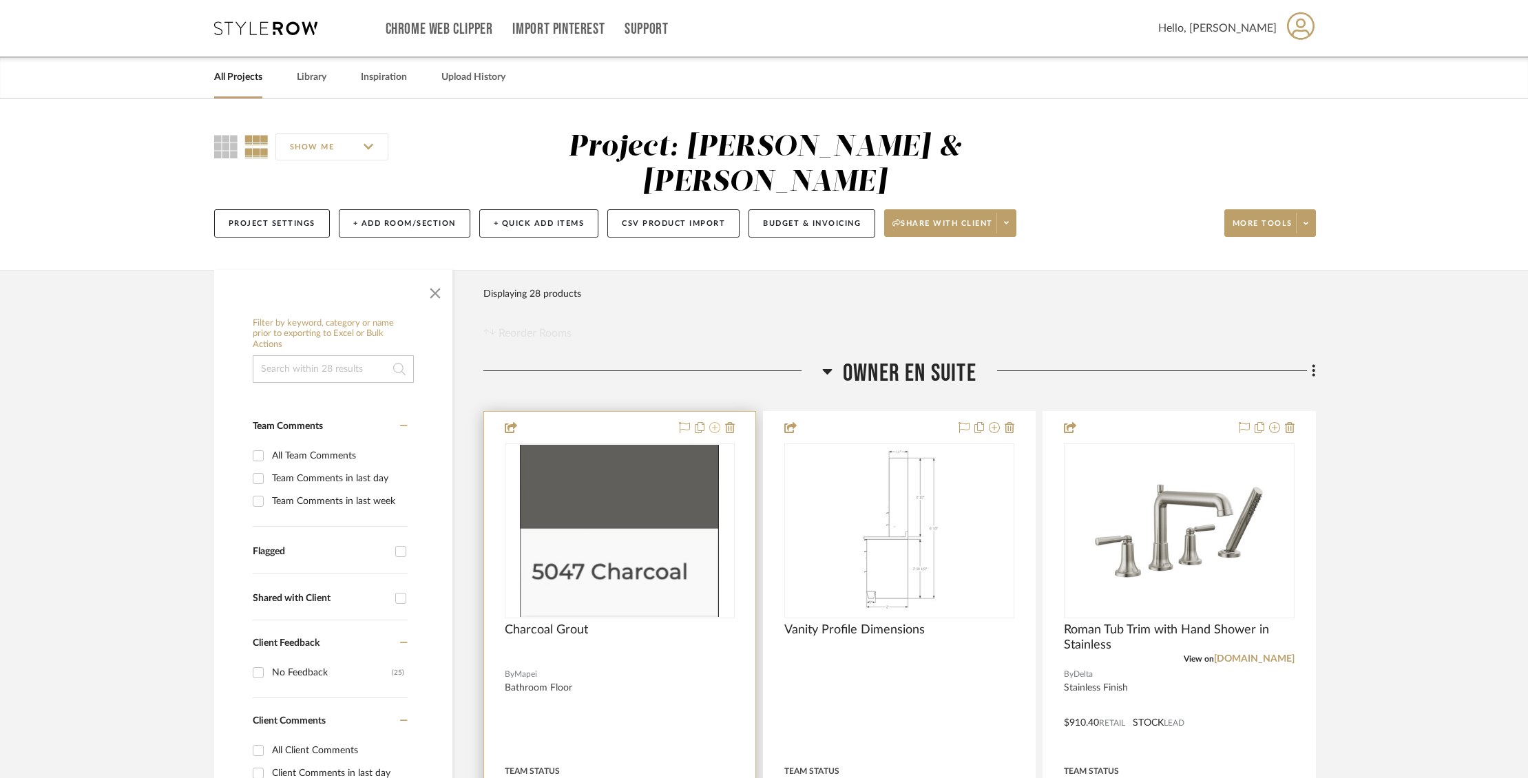
click at [717, 422] on icon at bounding box center [714, 427] width 11 height 11
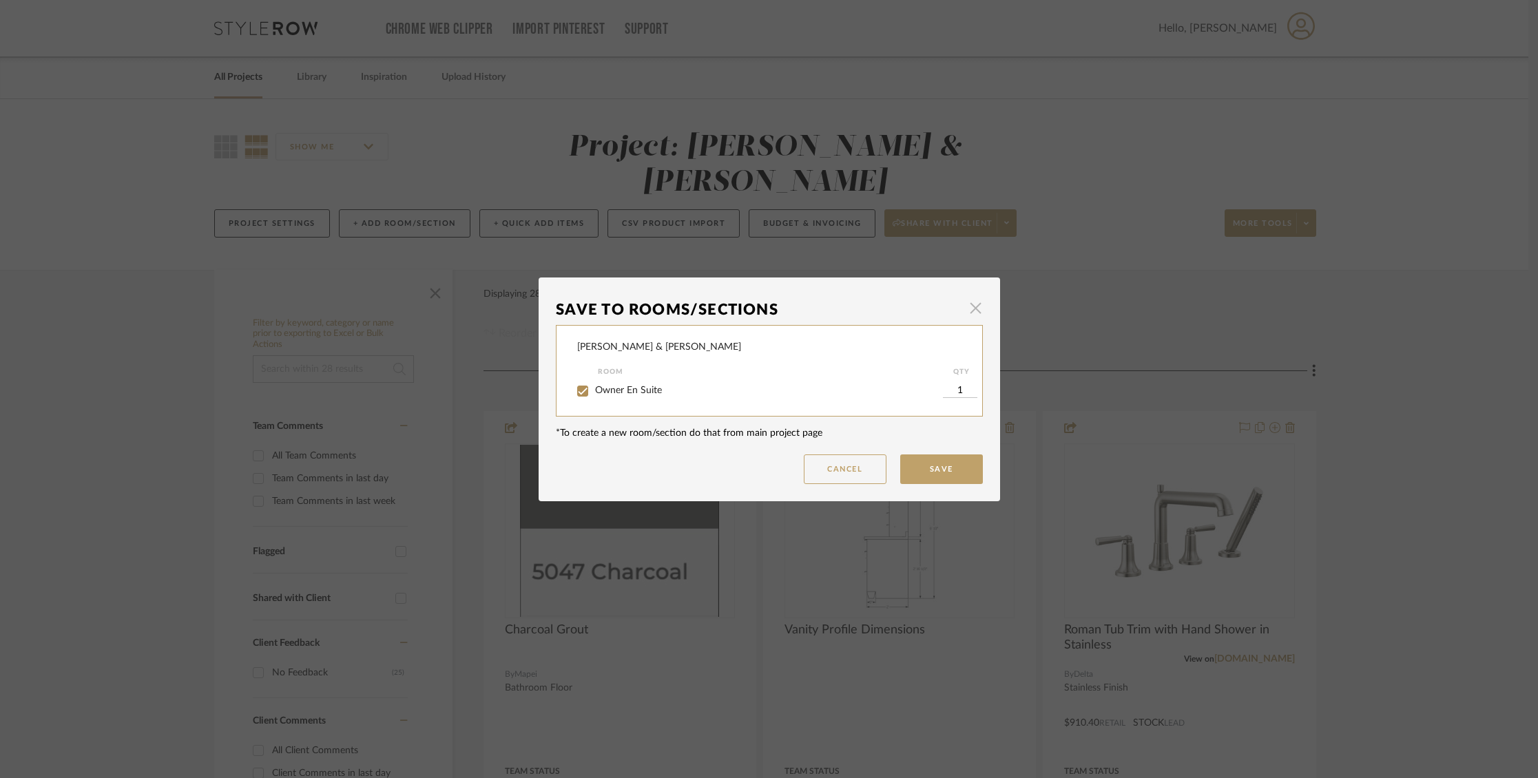
click at [973, 306] on span "button" at bounding box center [976, 309] width 28 height 28
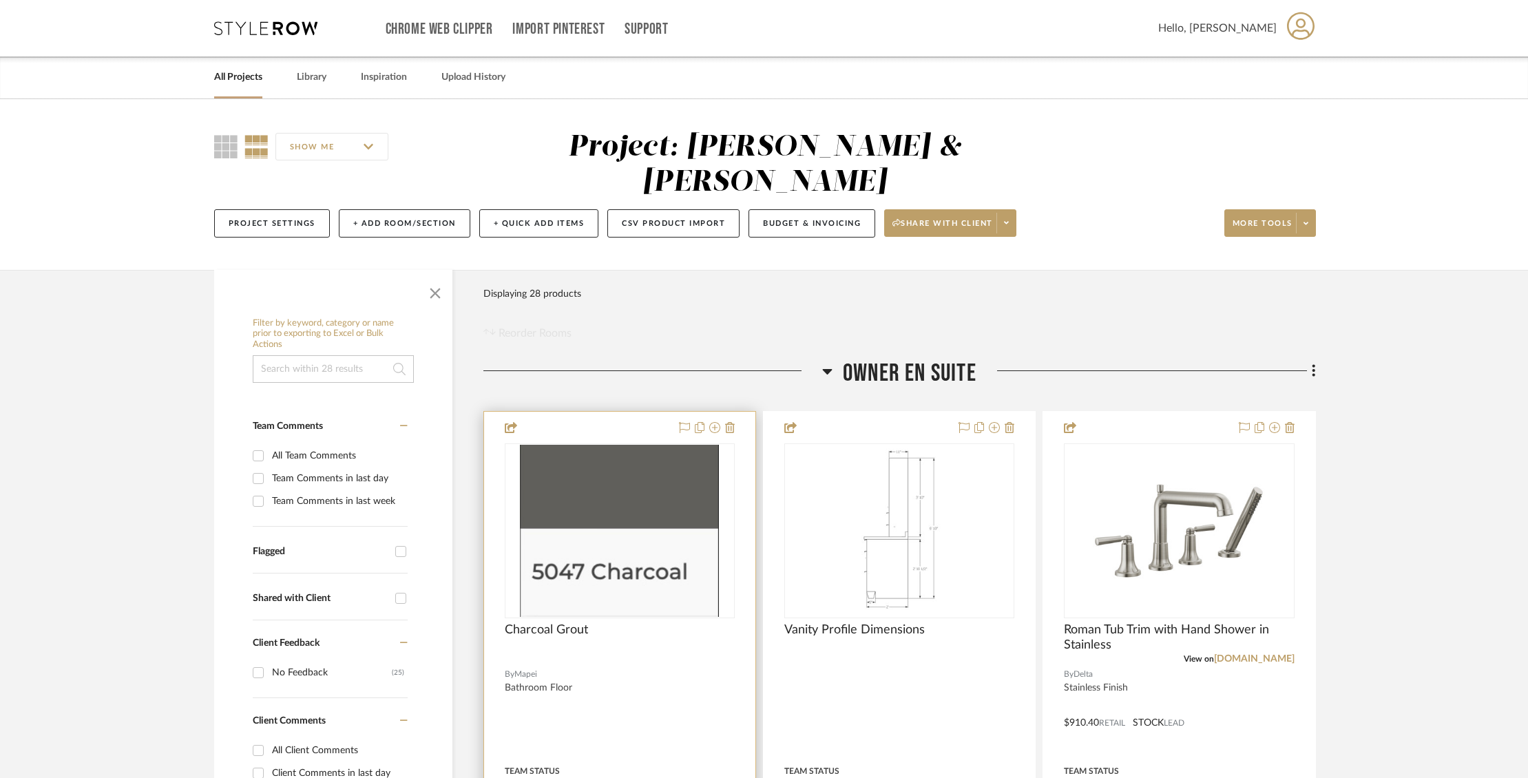
click at [659, 657] on div at bounding box center [619, 713] width 271 height 603
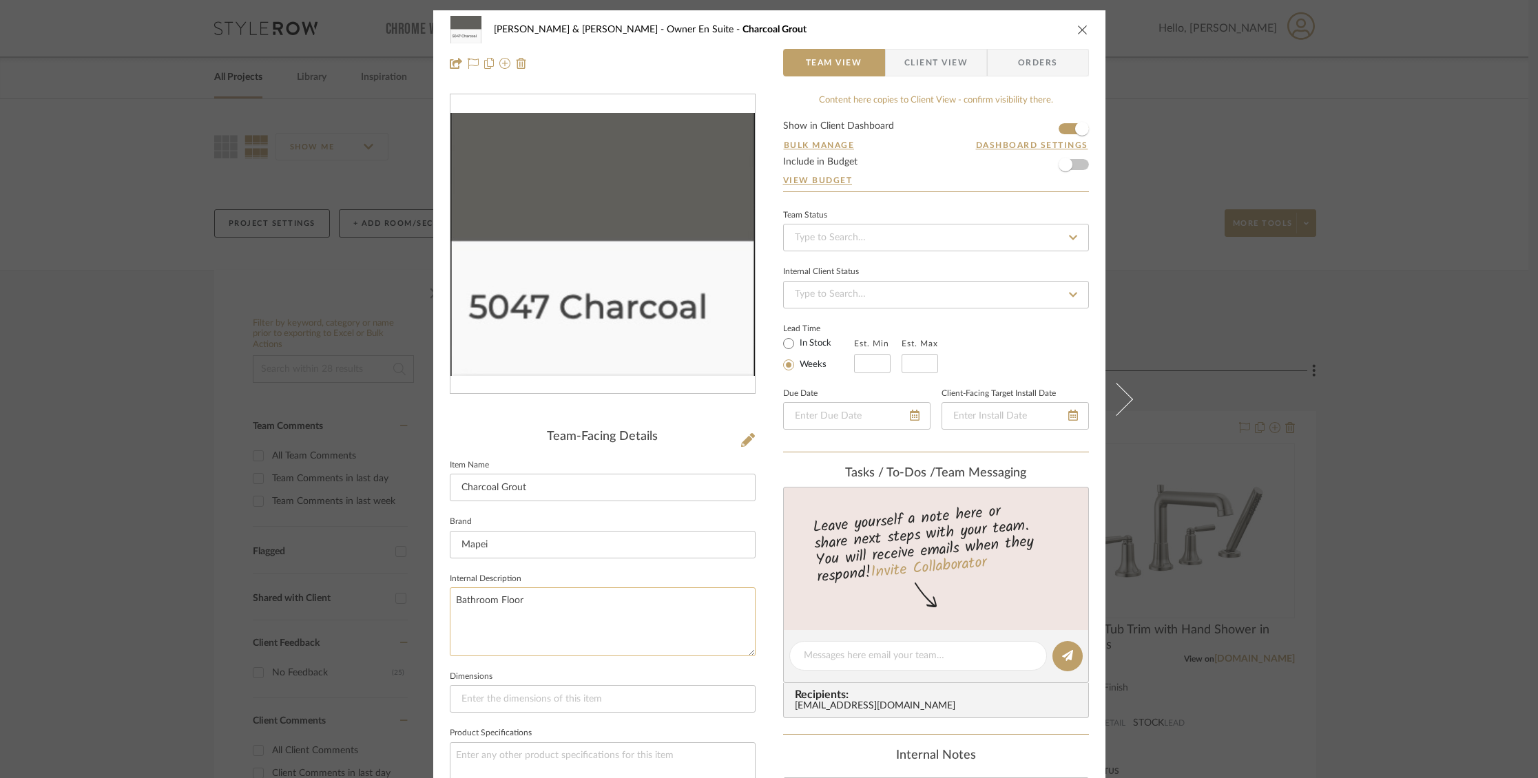
click at [494, 597] on textarea "Bathroom Floor" at bounding box center [603, 621] width 306 height 68
type textarea "Bathroom and Shower Floor"
click at [1078, 31] on icon "close" at bounding box center [1082, 29] width 11 height 11
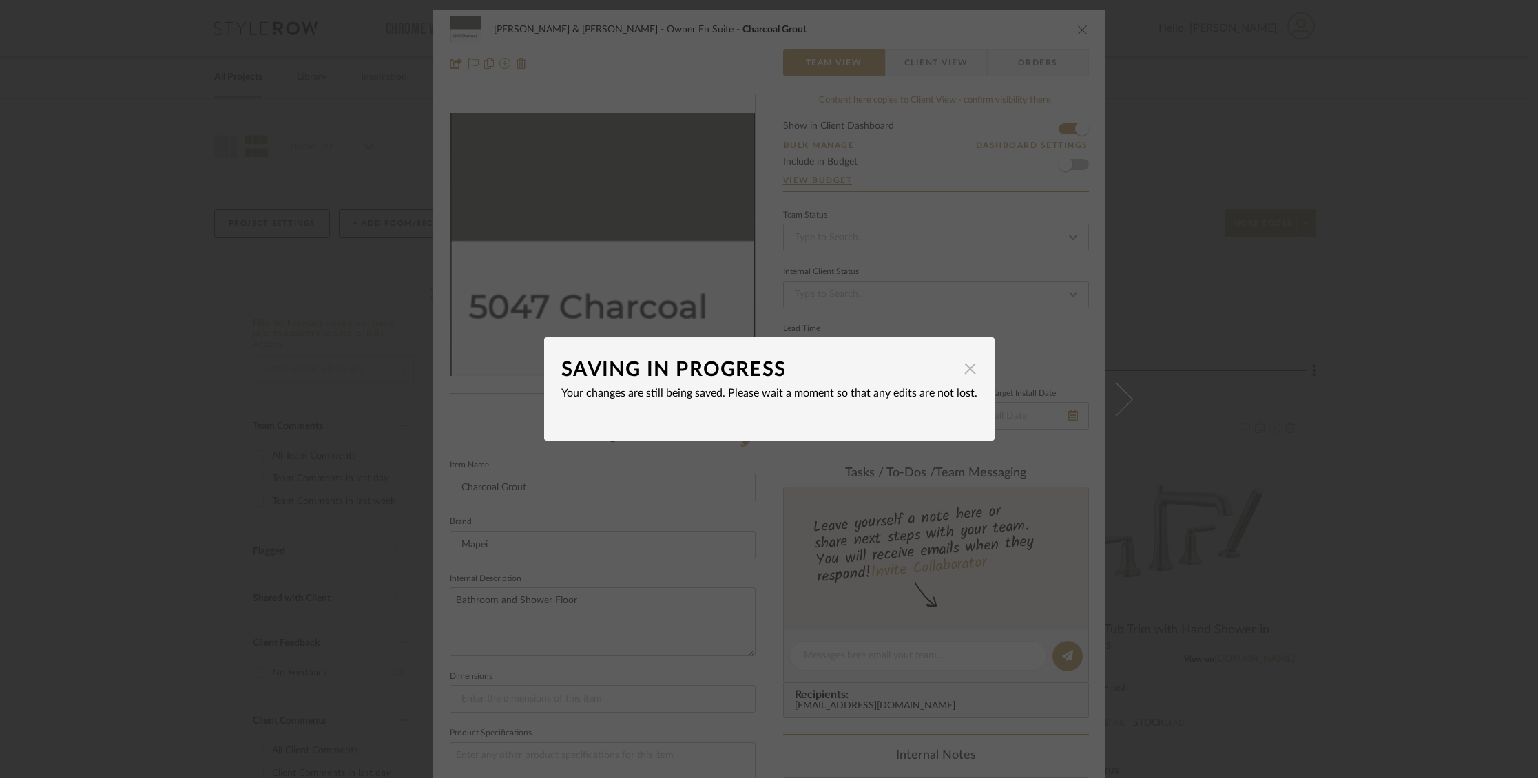
click at [963, 366] on span "button" at bounding box center [971, 369] width 28 height 28
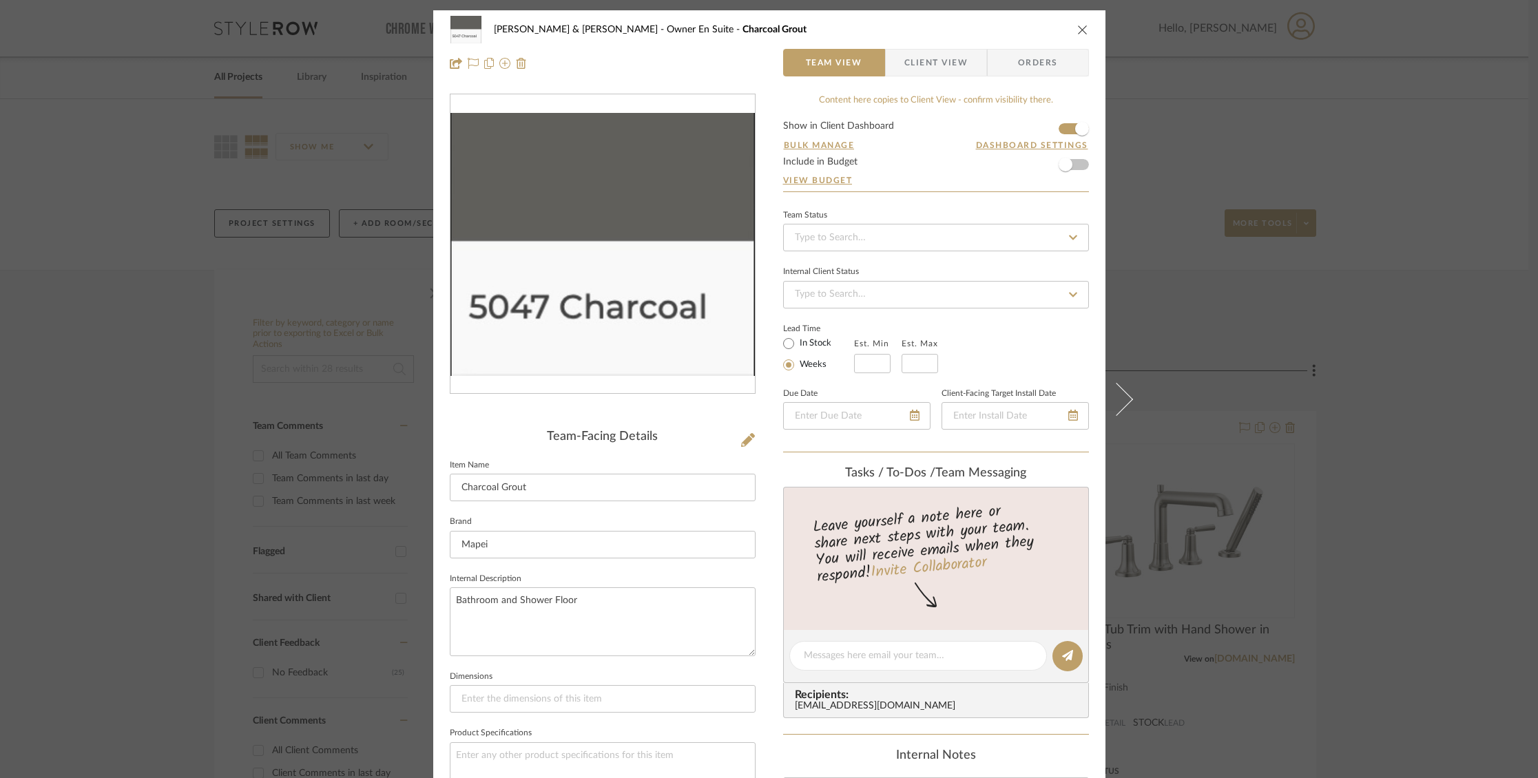
click at [1078, 30] on icon "close" at bounding box center [1082, 29] width 11 height 11
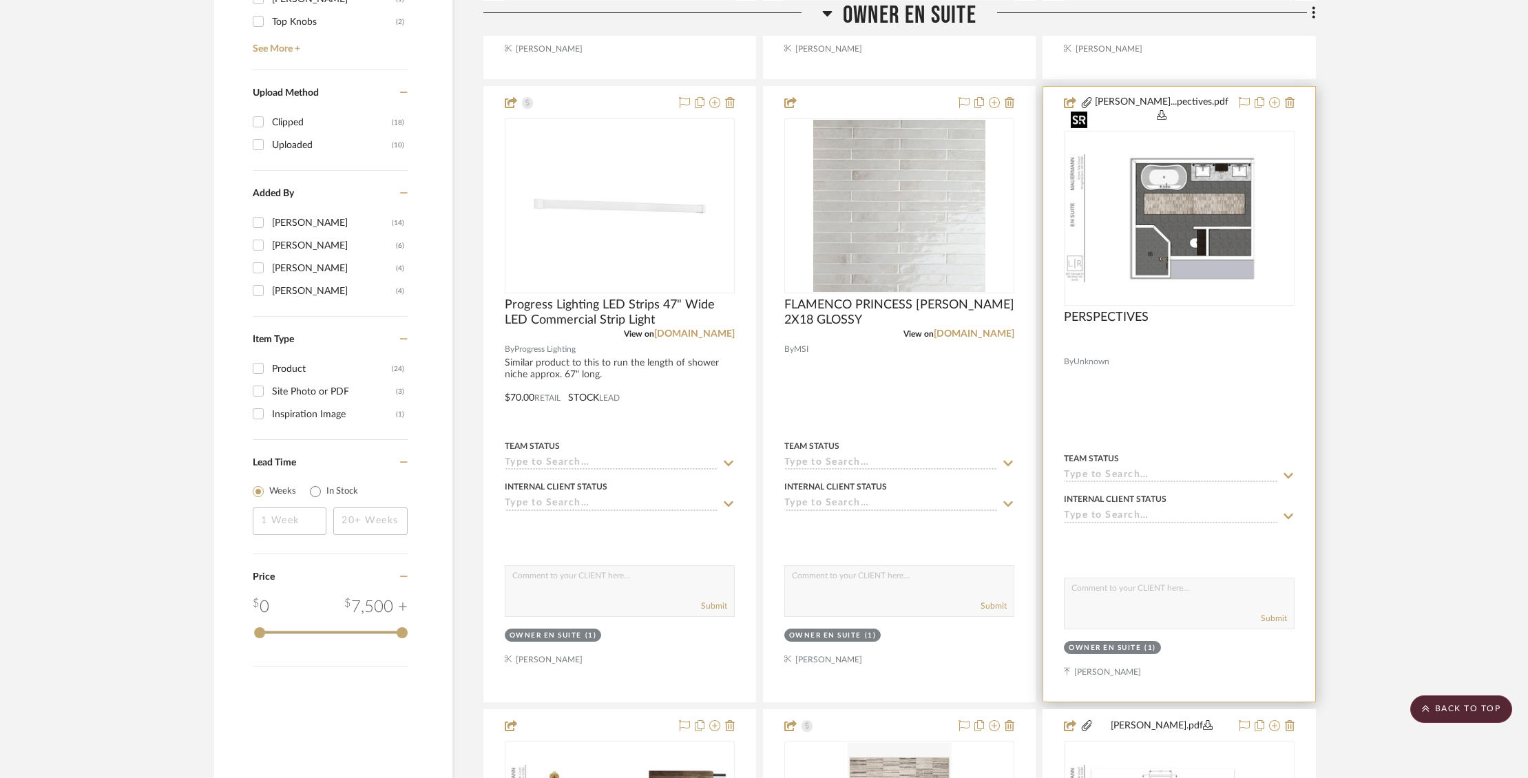
scroll to position [1550, 0]
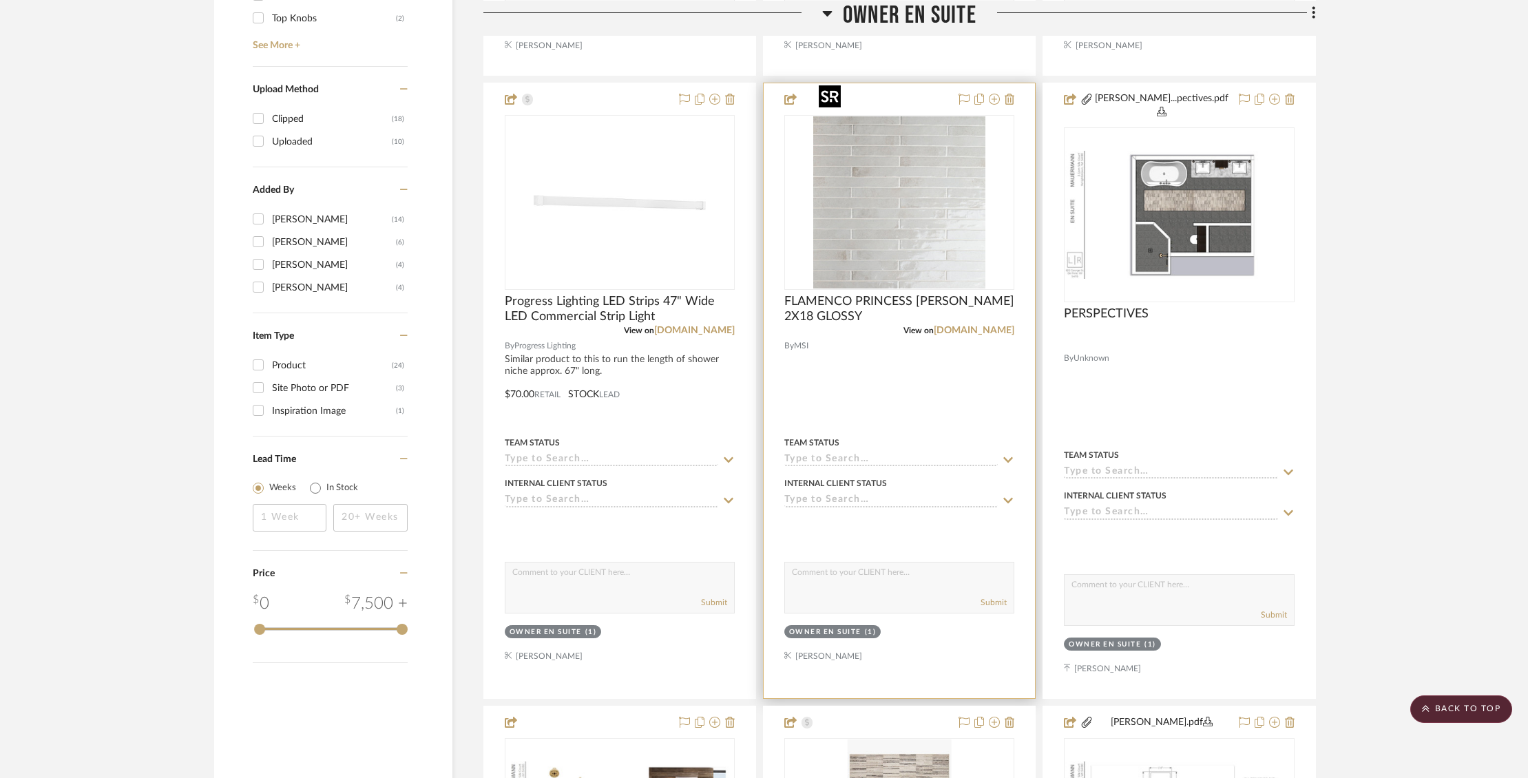
click at [915, 165] on img "0" at bounding box center [899, 202] width 172 height 172
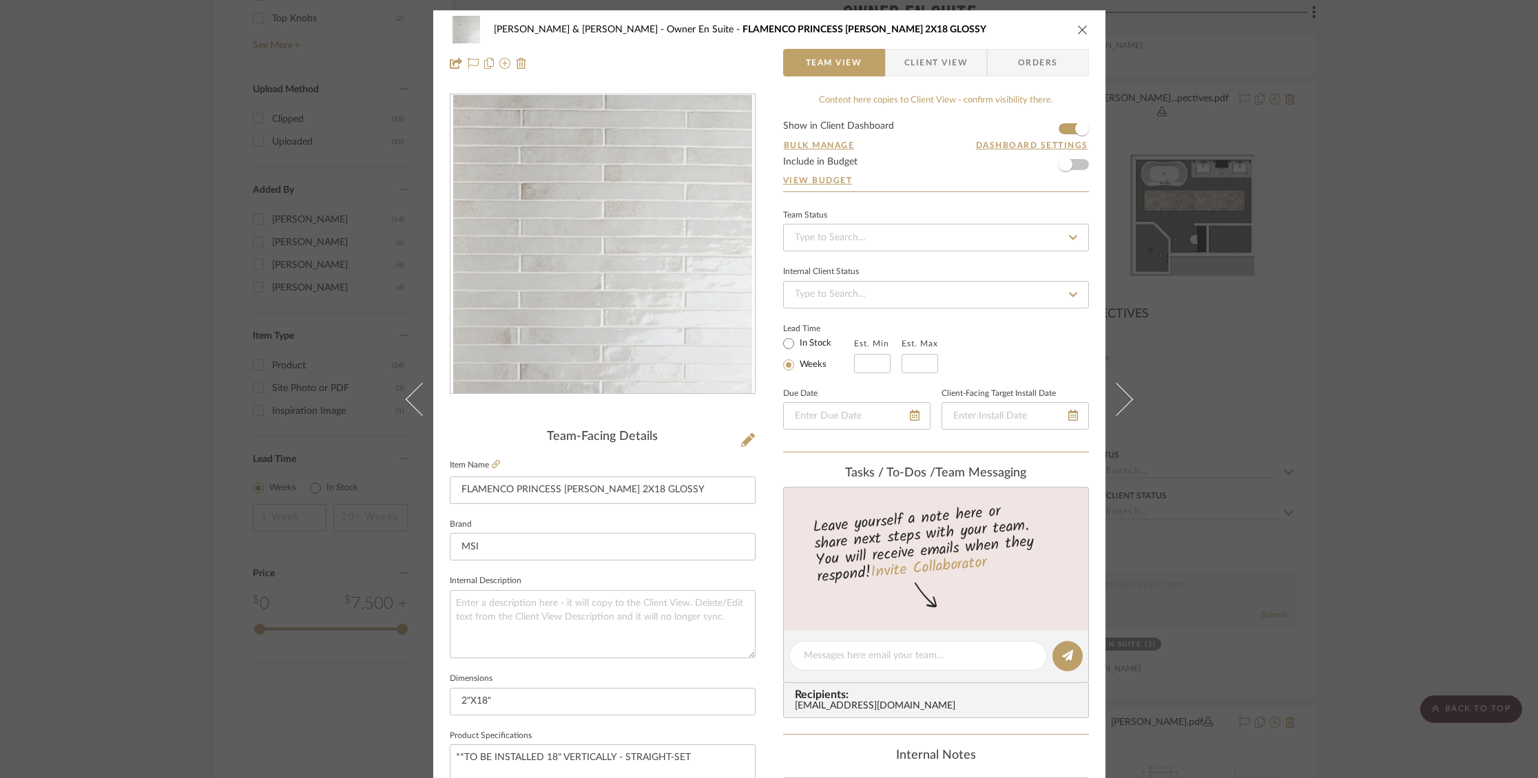
click at [486, 462] on label "Item Name" at bounding box center [475, 465] width 50 height 12
click at [492, 461] on icon at bounding box center [496, 464] width 8 height 8
click at [1081, 28] on icon "close" at bounding box center [1082, 29] width 11 height 11
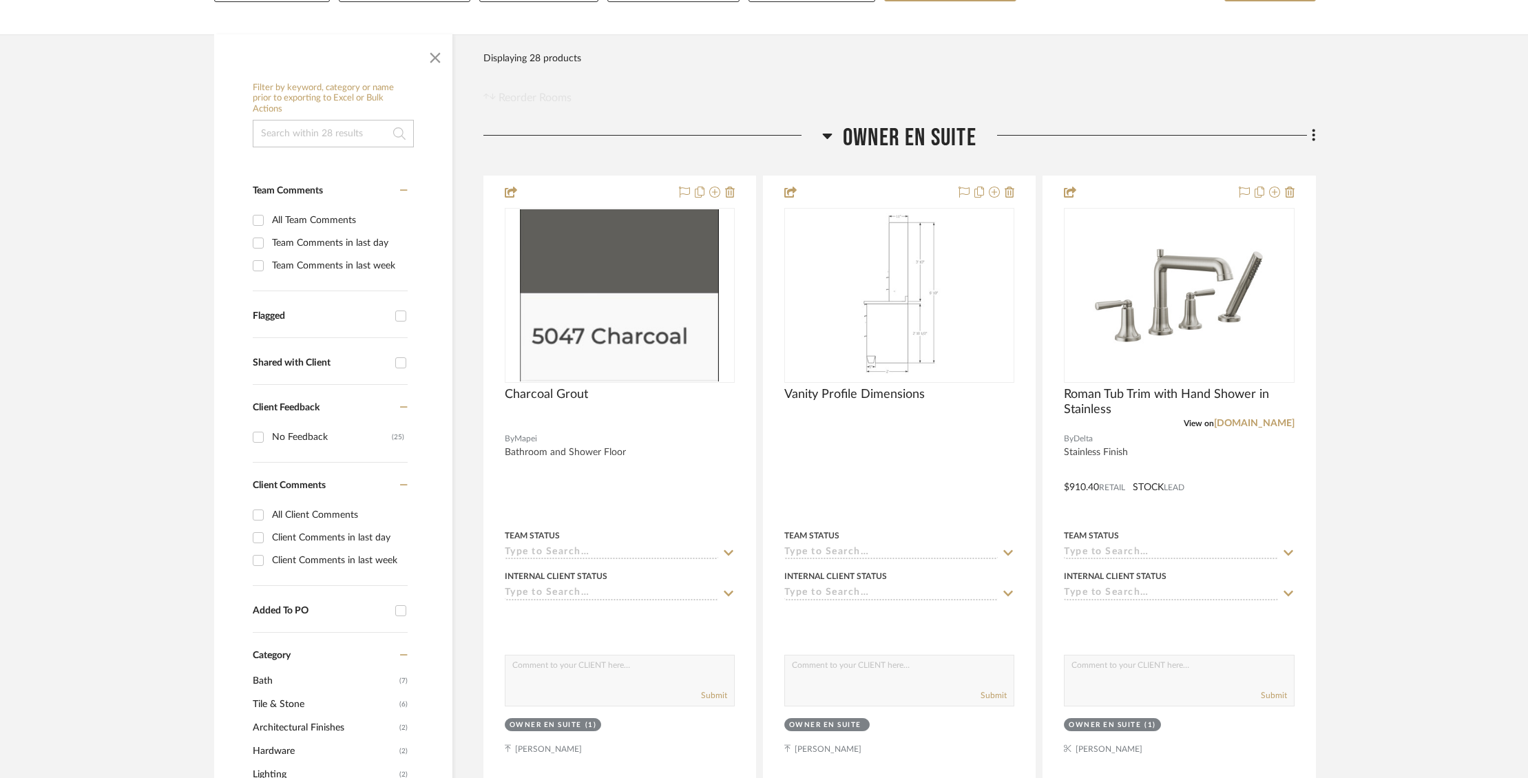
scroll to position [237, 0]
